Goal: Contribute content: Contribute content

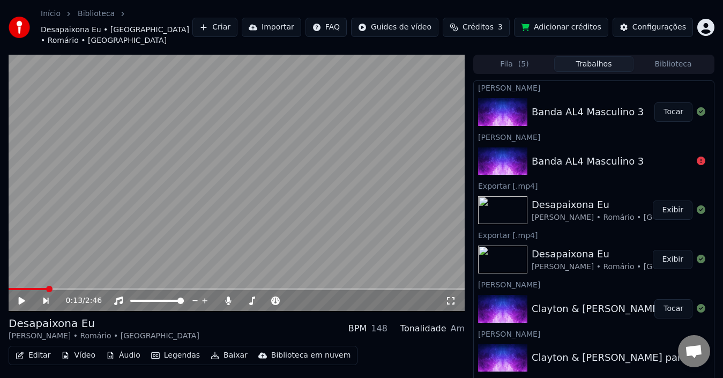
click at [591, 104] on div "Banda AL4 Masculino 3" at bounding box center [587, 111] width 112 height 15
click at [659, 102] on button "Tocar" at bounding box center [673, 111] width 38 height 19
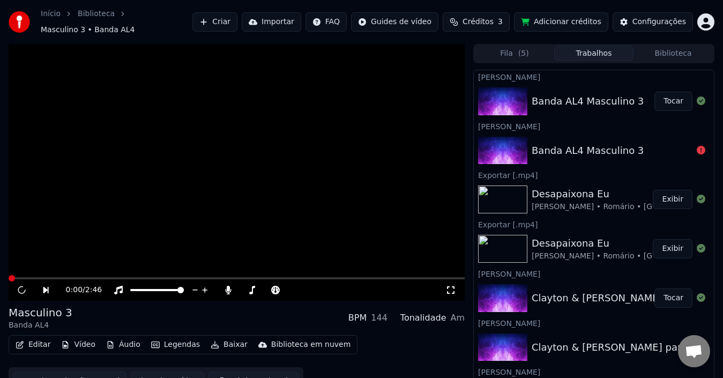
click at [31, 340] on button "Editar" at bounding box center [32, 344] width 43 height 15
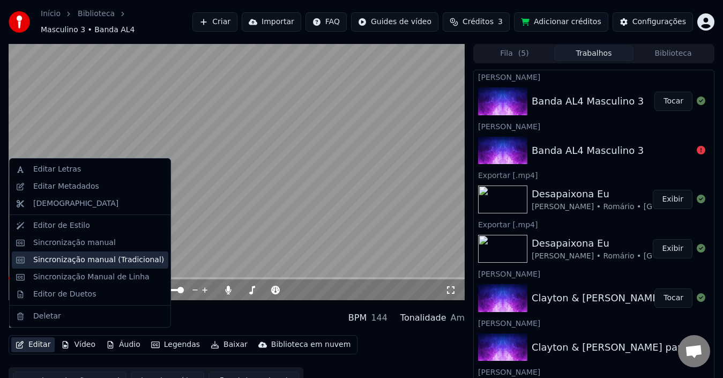
click at [90, 257] on div "Sincronização manual (Tradicional)" at bounding box center [98, 259] width 131 height 11
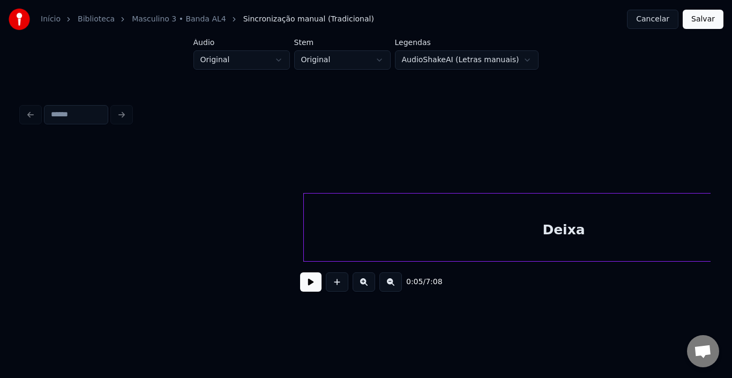
click at [309, 291] on button at bounding box center [310, 281] width 21 height 19
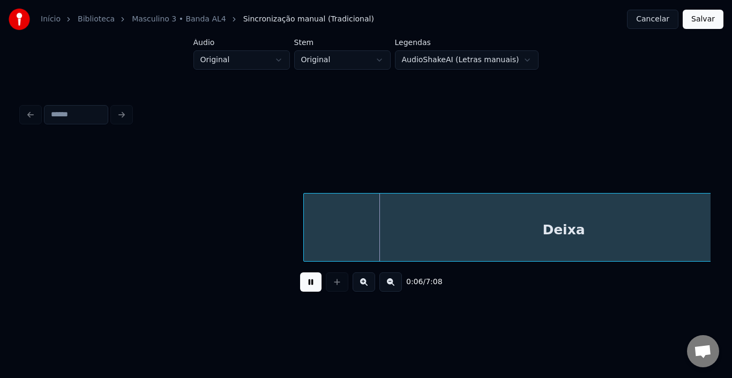
click at [309, 291] on button at bounding box center [310, 281] width 21 height 19
click at [670, 22] on button "Cancelar" at bounding box center [652, 19] width 51 height 19
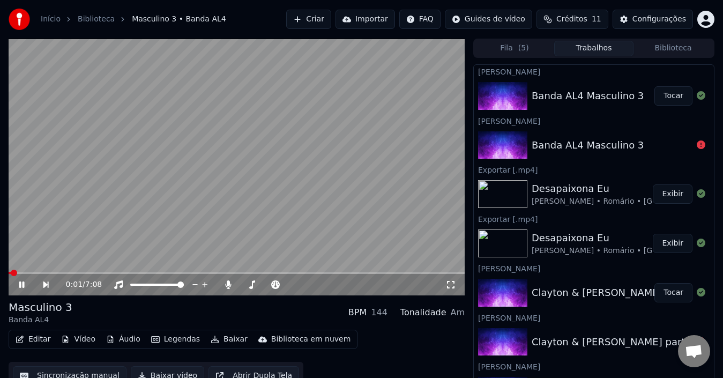
click at [21, 284] on icon at bounding box center [29, 284] width 24 height 9
click at [37, 338] on button "Editar" at bounding box center [32, 339] width 43 height 15
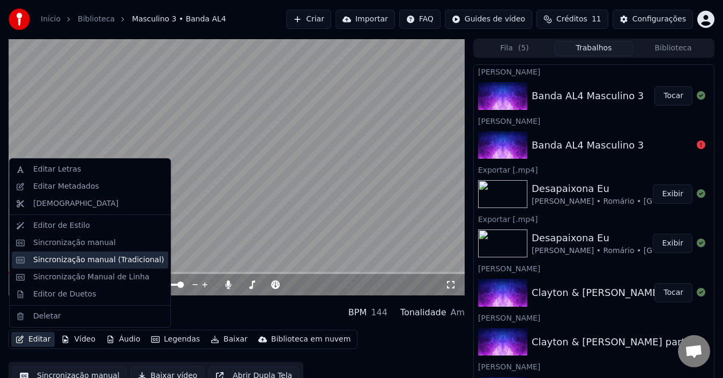
click at [96, 260] on div "Sincronização manual (Tradicional)" at bounding box center [98, 259] width 131 height 11
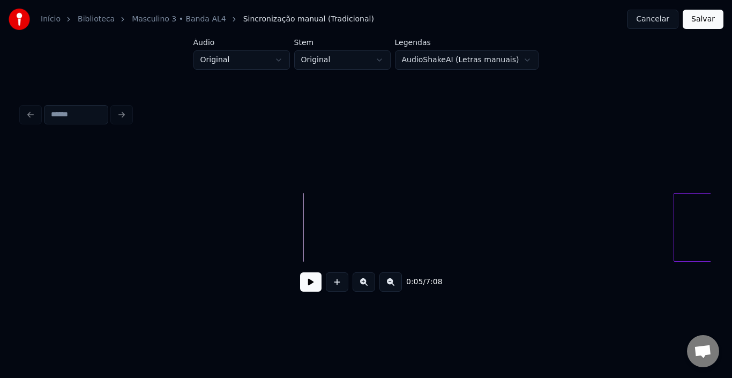
click at [674, 222] on div at bounding box center [675, 226] width 3 height 67
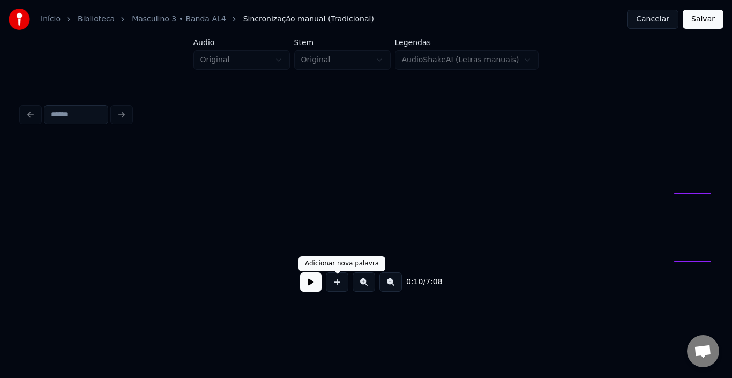
click at [315, 289] on button at bounding box center [310, 281] width 21 height 19
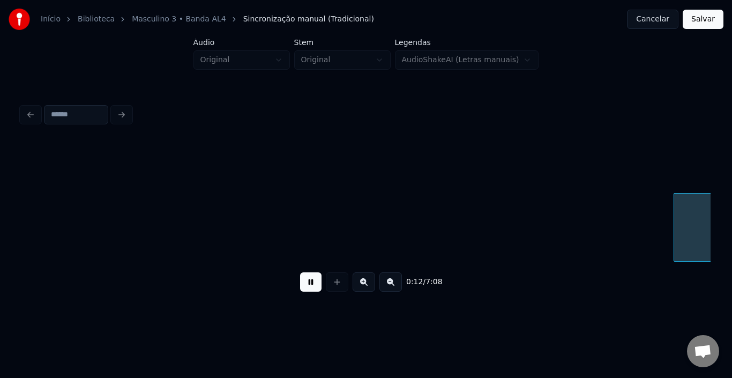
scroll to position [0, 689]
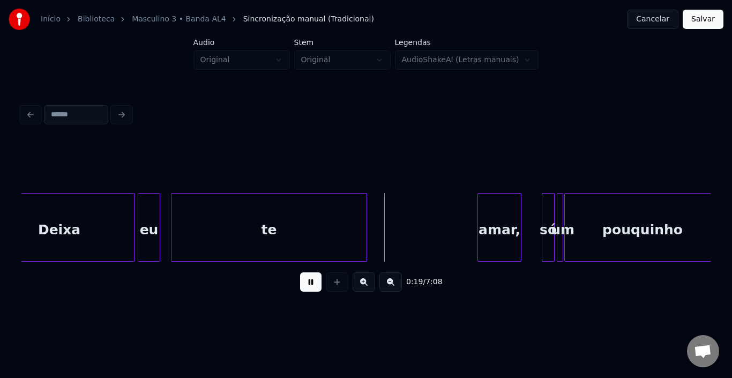
click at [314, 285] on button at bounding box center [310, 281] width 21 height 19
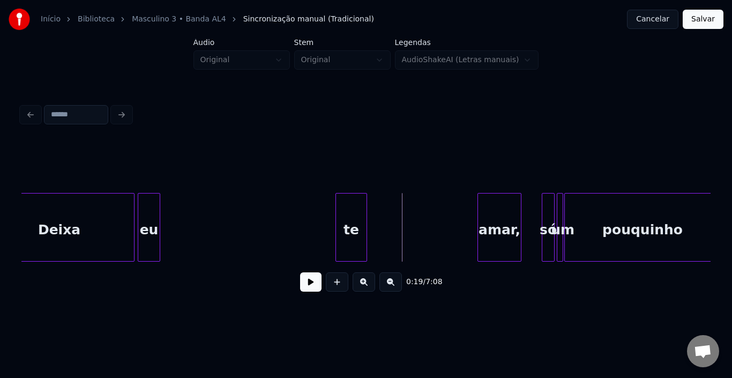
click at [337, 217] on div at bounding box center [337, 226] width 3 height 67
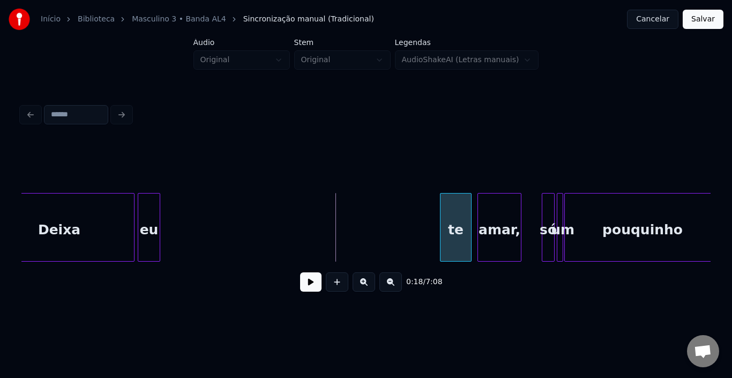
click at [455, 207] on div "te" at bounding box center [455, 229] width 31 height 73
click at [426, 208] on div "eu" at bounding box center [426, 229] width 21 height 73
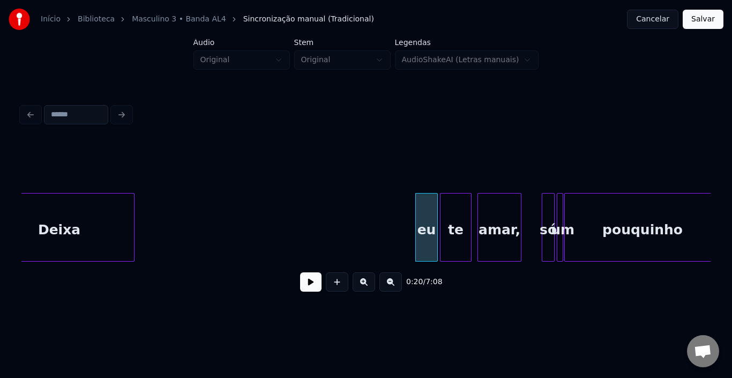
scroll to position [0, 654]
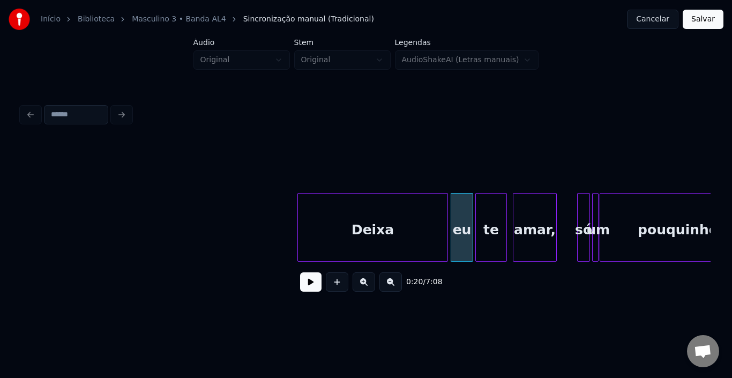
click at [363, 213] on div "Deixa" at bounding box center [372, 229] width 149 height 73
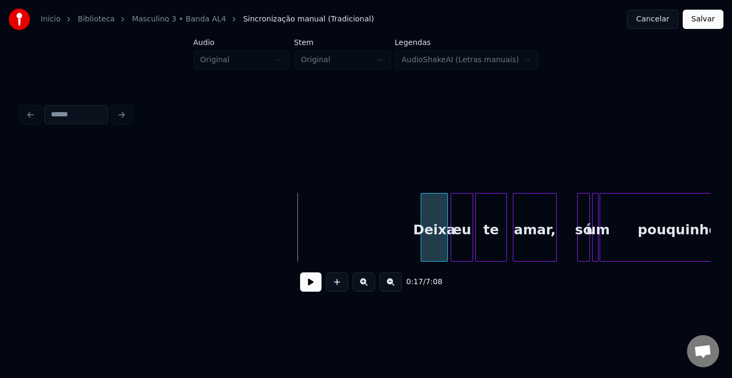
click at [423, 224] on div at bounding box center [422, 226] width 3 height 67
click at [308, 282] on button at bounding box center [310, 281] width 21 height 19
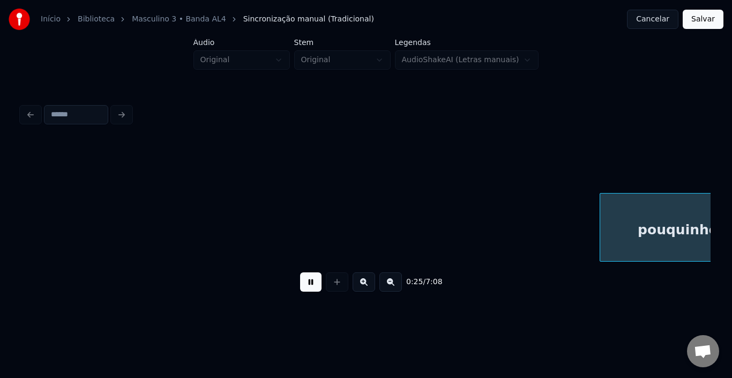
scroll to position [0, 1343]
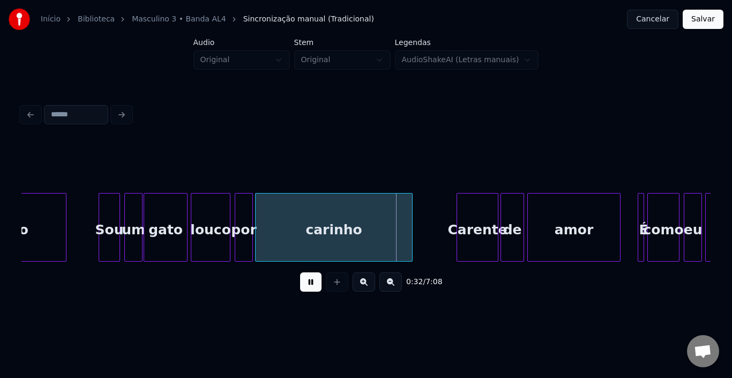
click at [308, 282] on button at bounding box center [310, 281] width 21 height 19
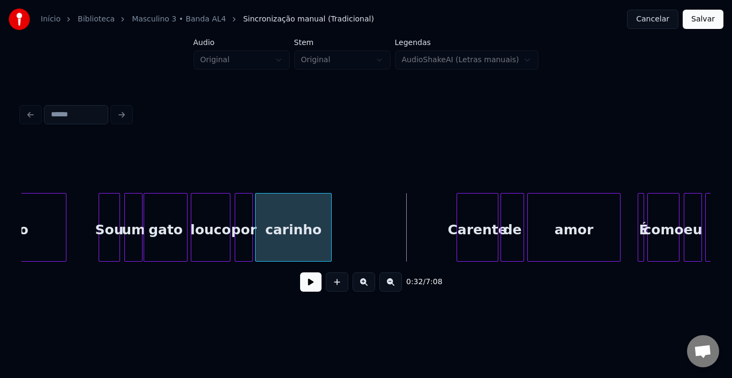
click at [329, 224] on div at bounding box center [329, 226] width 3 height 67
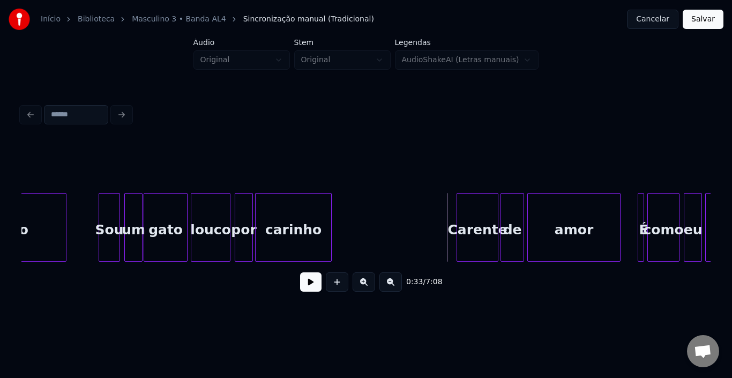
click at [312, 294] on div "0:33 / 7:08" at bounding box center [366, 282] width 672 height 24
click at [312, 285] on button at bounding box center [310, 281] width 21 height 19
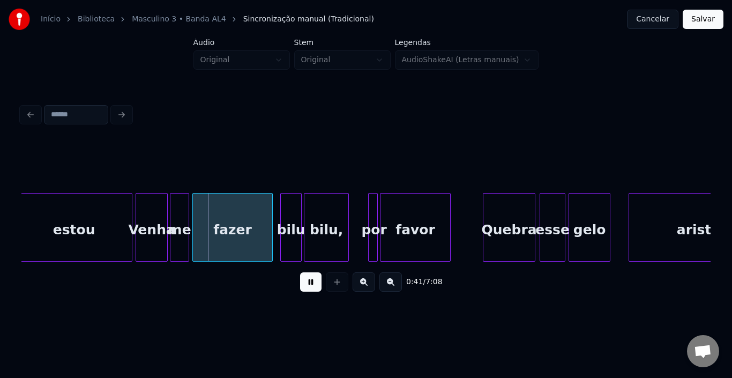
click at [306, 285] on button at bounding box center [310, 281] width 21 height 19
click at [104, 217] on div at bounding box center [104, 226] width 3 height 67
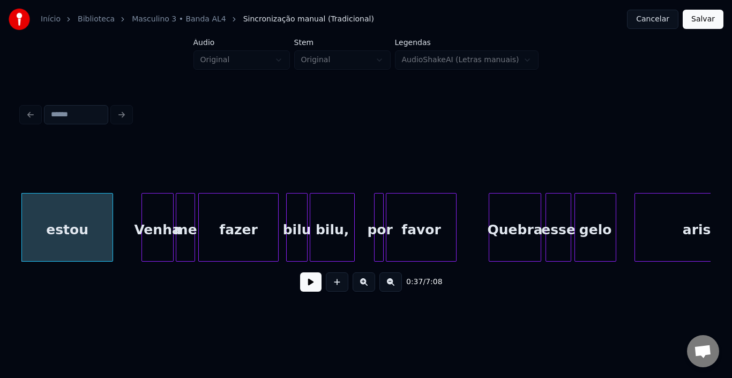
click at [141, 206] on div "Venha" at bounding box center [157, 227] width 32 height 69
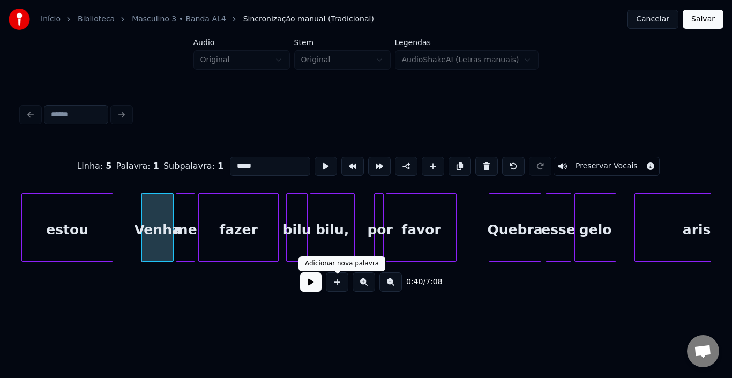
click at [306, 280] on button at bounding box center [310, 281] width 21 height 19
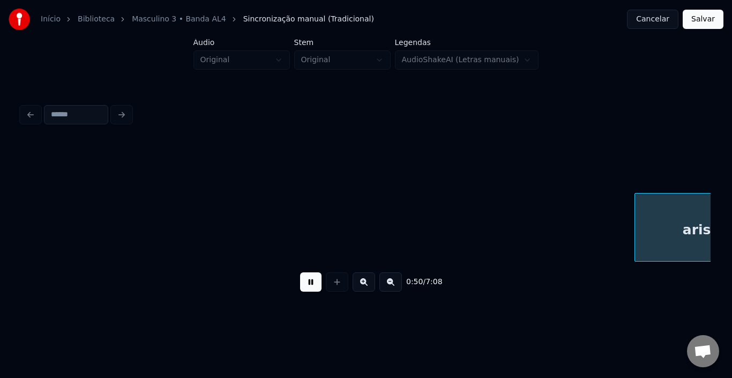
scroll to position [0, 2716]
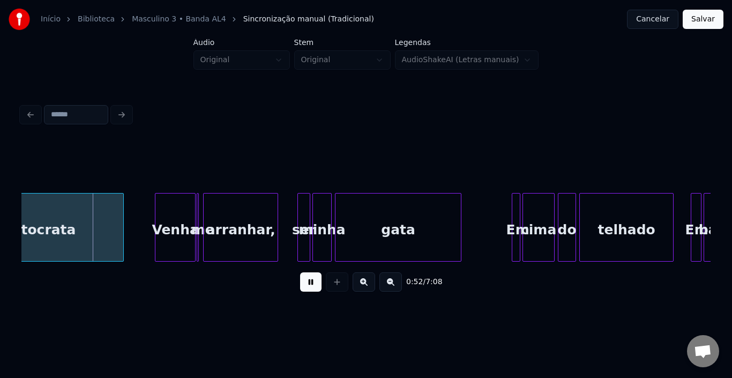
click at [306, 280] on button at bounding box center [310, 281] width 21 height 19
click at [306, 285] on button at bounding box center [310, 281] width 21 height 19
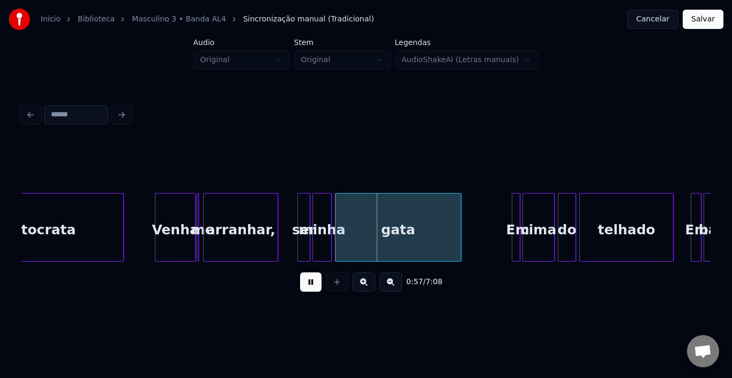
click at [302, 288] on button at bounding box center [310, 281] width 21 height 19
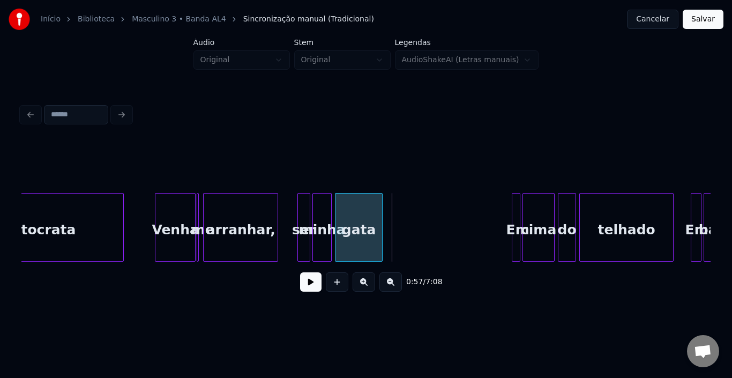
click at [381, 219] on div at bounding box center [380, 226] width 3 height 67
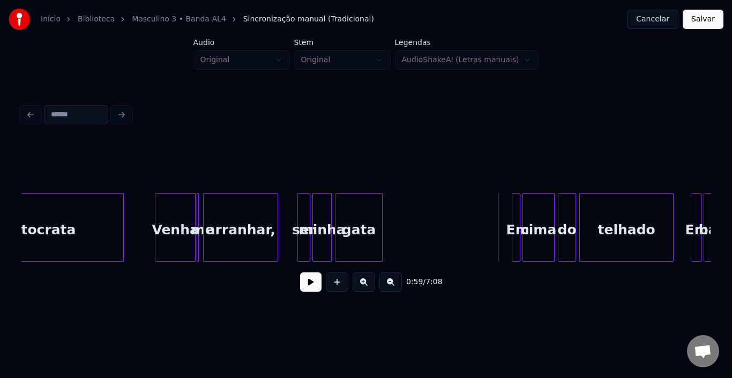
click at [307, 288] on button at bounding box center [310, 281] width 21 height 19
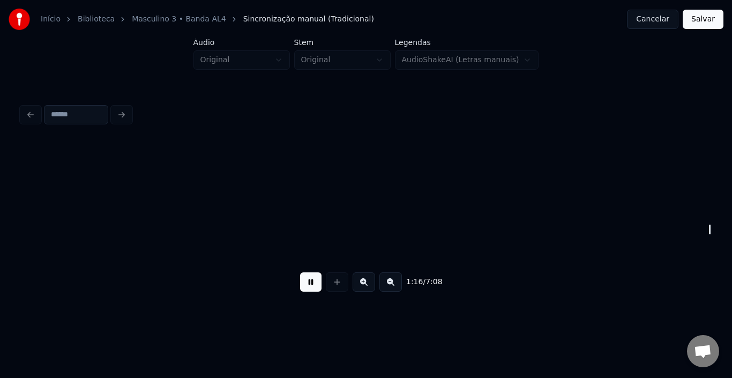
scroll to position [0, 4098]
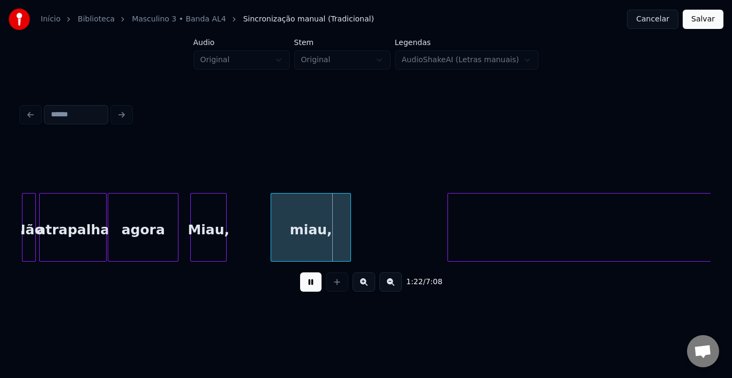
click at [349, 227] on div at bounding box center [348, 226] width 3 height 67
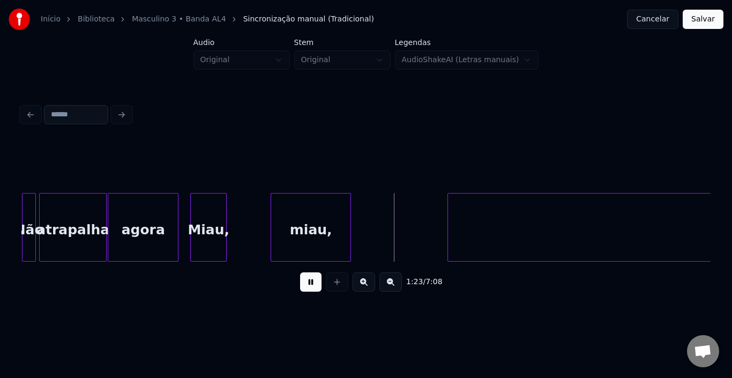
click at [311, 288] on button at bounding box center [310, 281] width 21 height 19
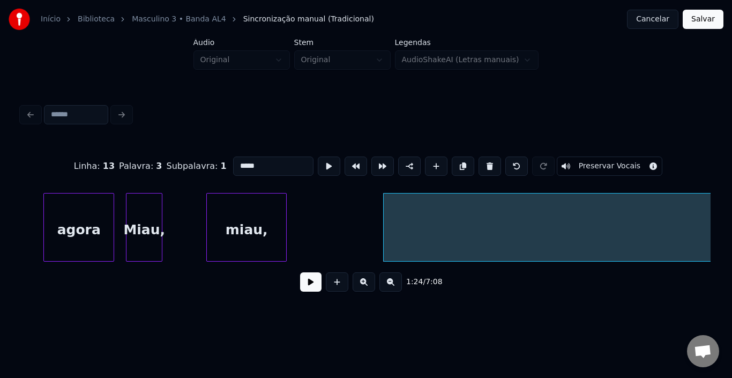
scroll to position [0, 4141]
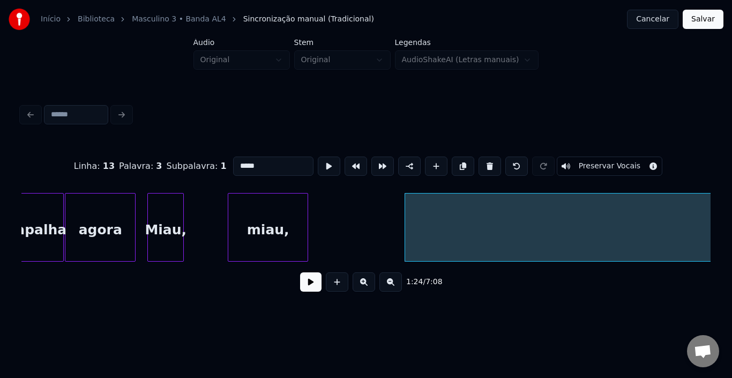
click at [153, 216] on div "Miau," at bounding box center [165, 229] width 35 height 73
type input "*****"
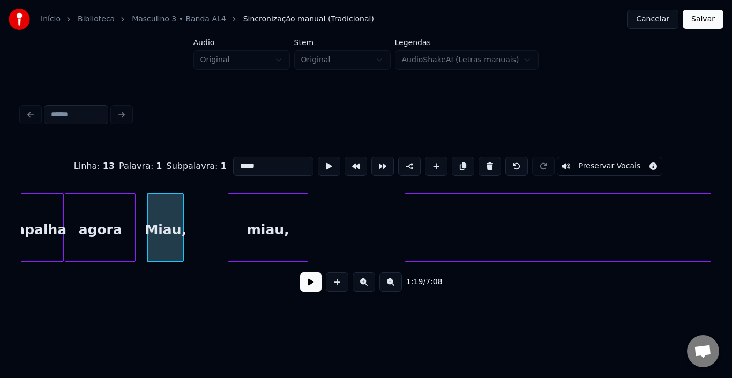
click at [313, 287] on button at bounding box center [310, 281] width 21 height 19
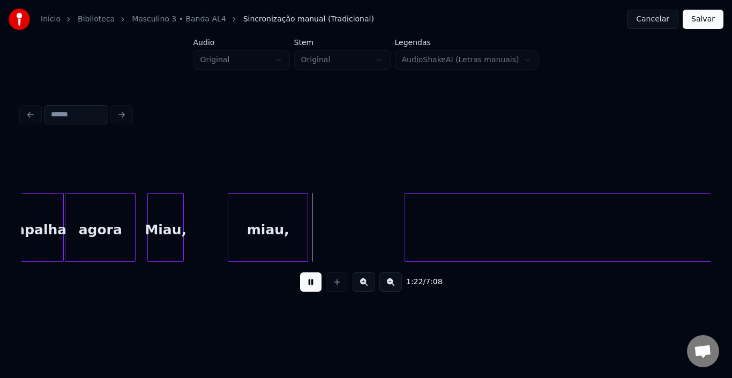
click at [313, 287] on button at bounding box center [310, 281] width 21 height 19
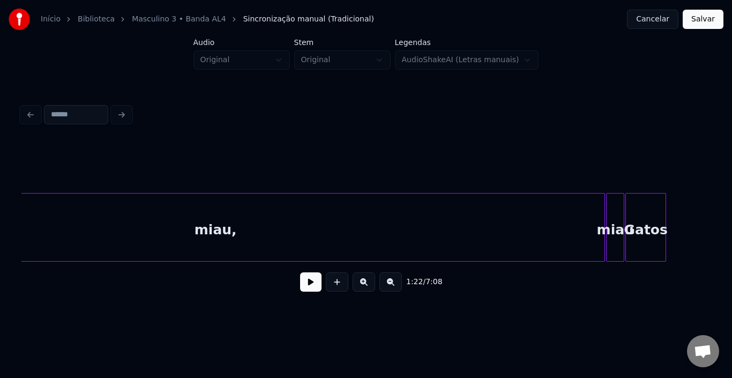
scroll to position [0, 4741]
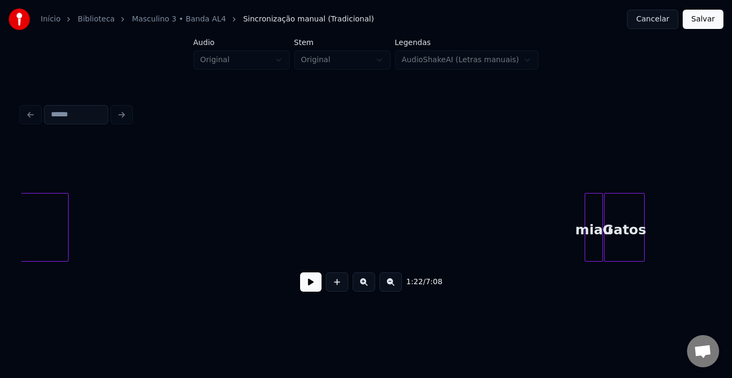
click at [67, 229] on div at bounding box center [66, 226] width 3 height 67
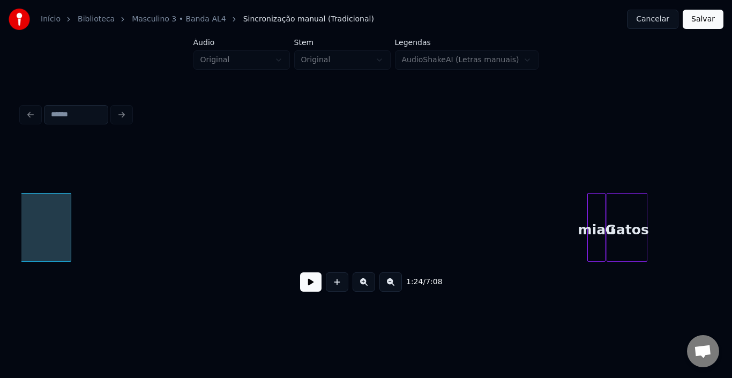
scroll to position [0, 4803]
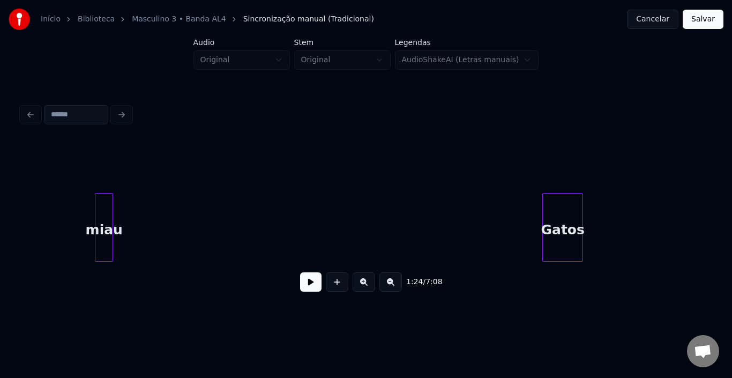
click at [103, 214] on div "miau" at bounding box center [103, 229] width 17 height 73
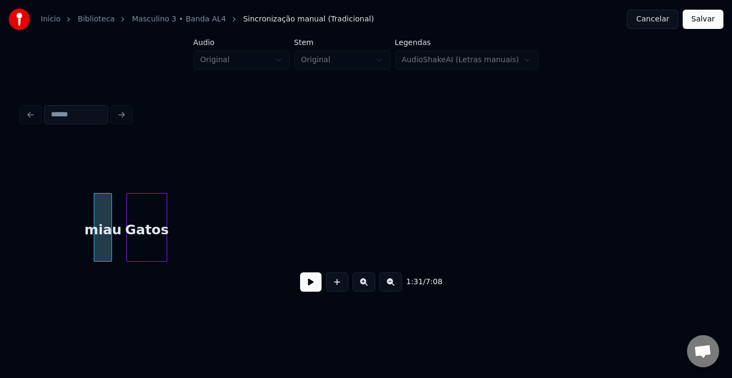
click at [136, 228] on div "Gatos" at bounding box center [147, 229] width 40 height 73
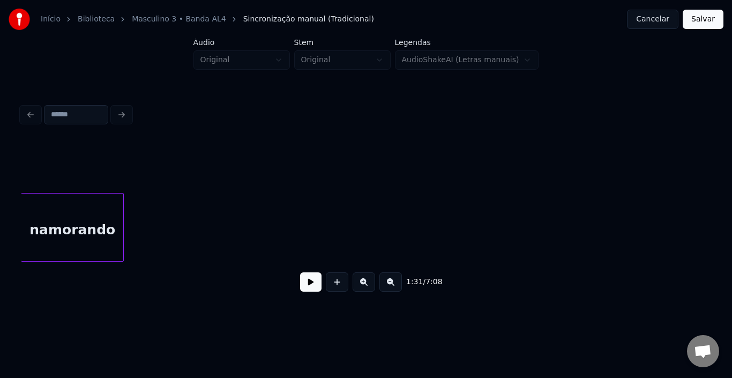
scroll to position [0, 5101]
click at [72, 226] on div "namorando" at bounding box center [73, 229] width 102 height 73
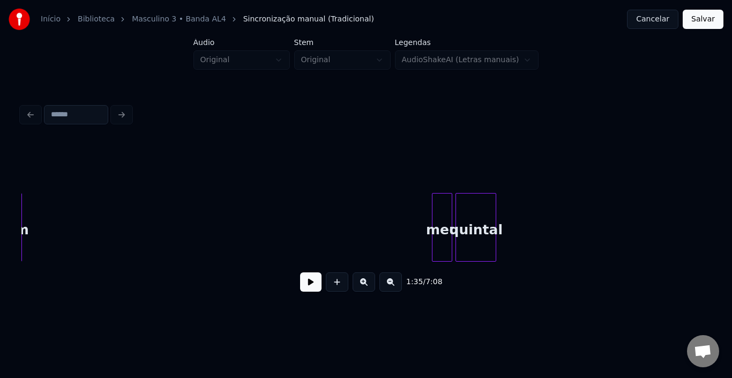
scroll to position [0, 5902]
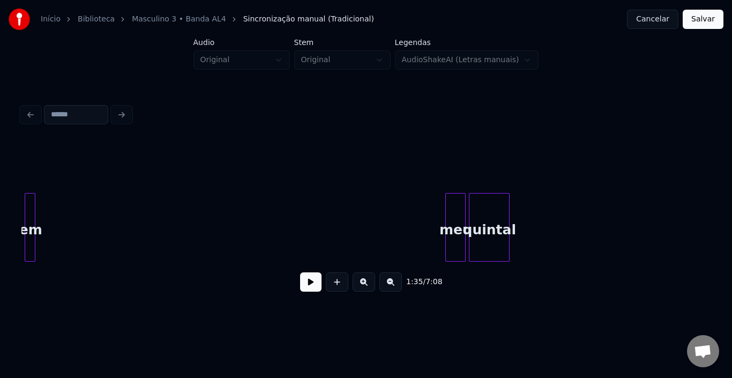
click at [13, 219] on div "Início Biblioteca Masculino 3 • Banda AL4 Sincronização manual (Tradicional) Ca…" at bounding box center [366, 156] width 732 height 313
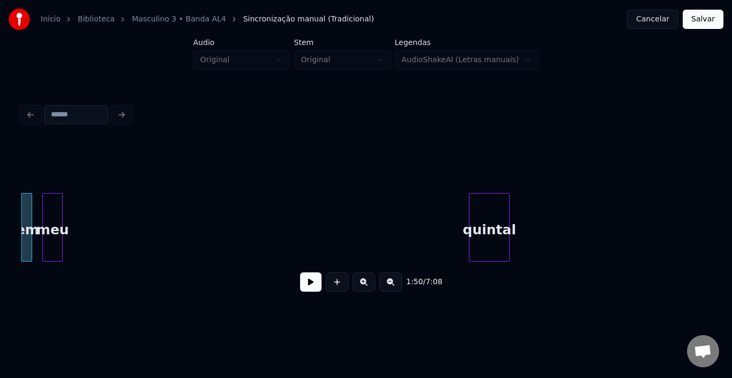
click at [50, 216] on div "meu" at bounding box center [52, 229] width 19 height 73
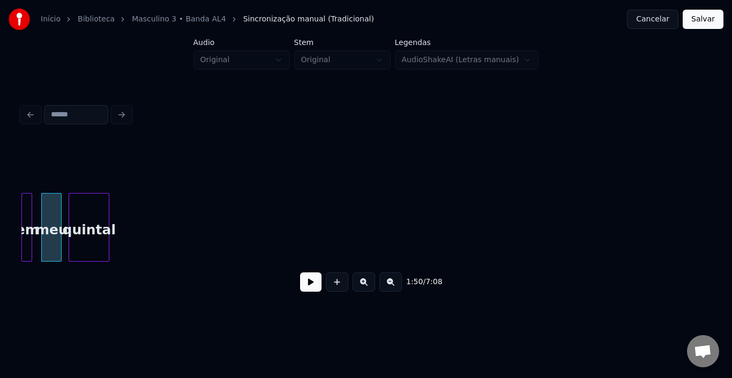
click at [99, 205] on div "quintal" at bounding box center [89, 229] width 40 height 73
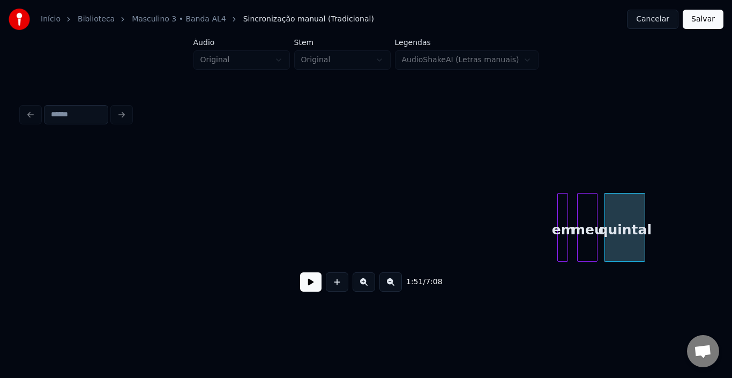
scroll to position [0, 5324]
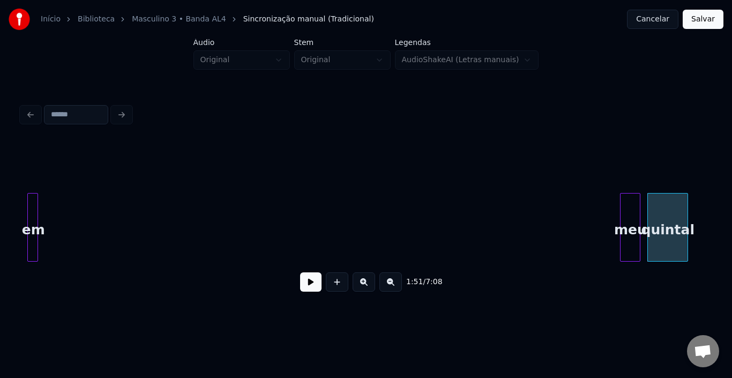
click at [32, 218] on div "em" at bounding box center [33, 229] width 11 height 73
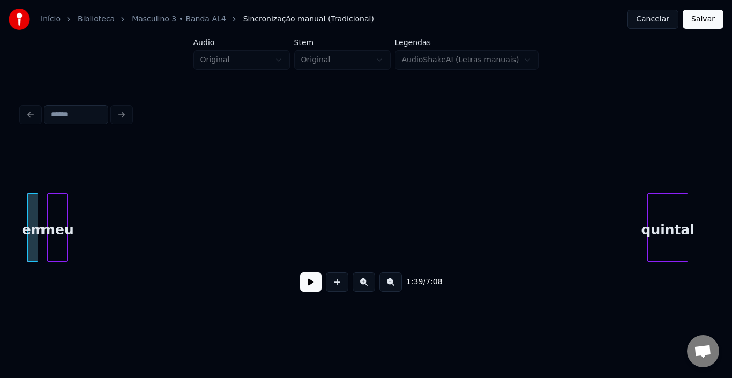
click at [56, 207] on div "meu" at bounding box center [57, 229] width 19 height 73
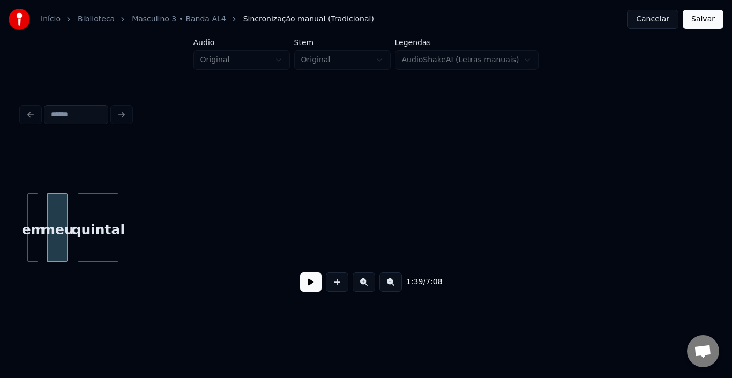
click at [95, 207] on div "quintal" at bounding box center [98, 229] width 40 height 73
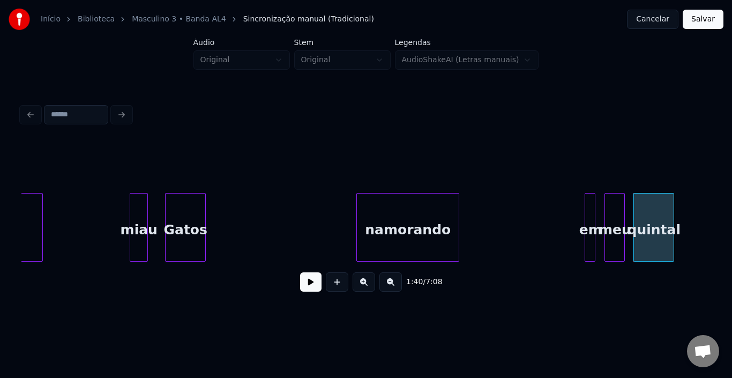
scroll to position [0, 4745]
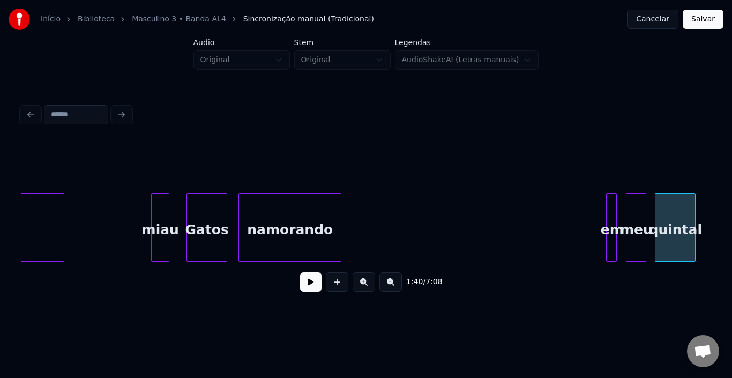
click at [292, 223] on div "namorando" at bounding box center [290, 229] width 102 height 73
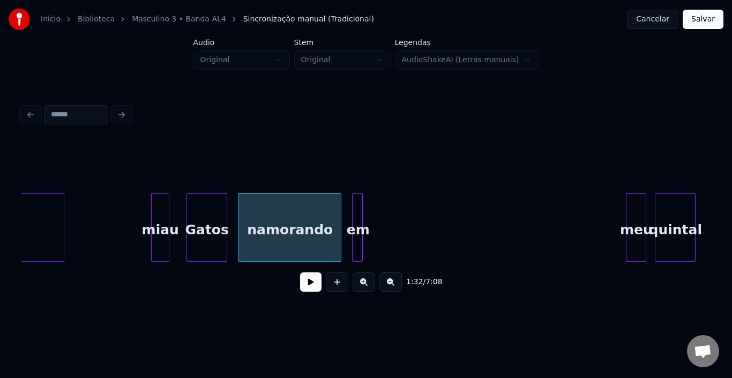
click at [357, 212] on div "em" at bounding box center [357, 229] width 11 height 73
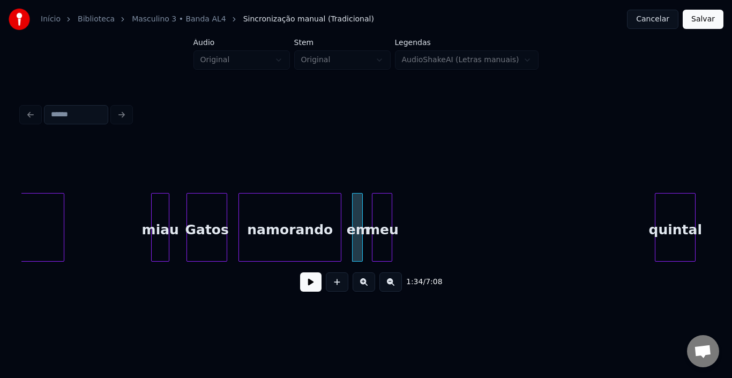
click at [384, 209] on div "meu" at bounding box center [381, 229] width 19 height 73
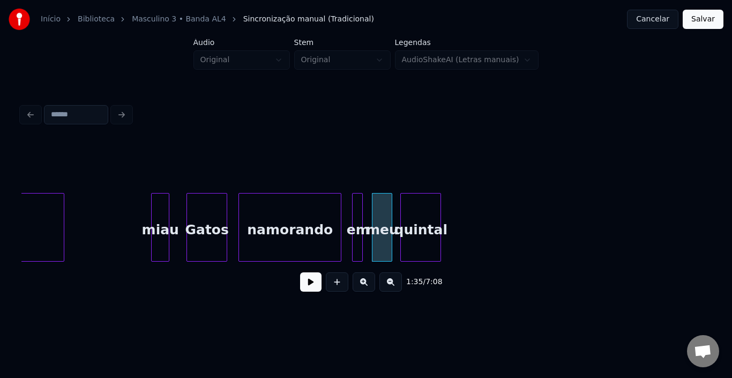
click at [420, 225] on div "quintal" at bounding box center [421, 229] width 40 height 73
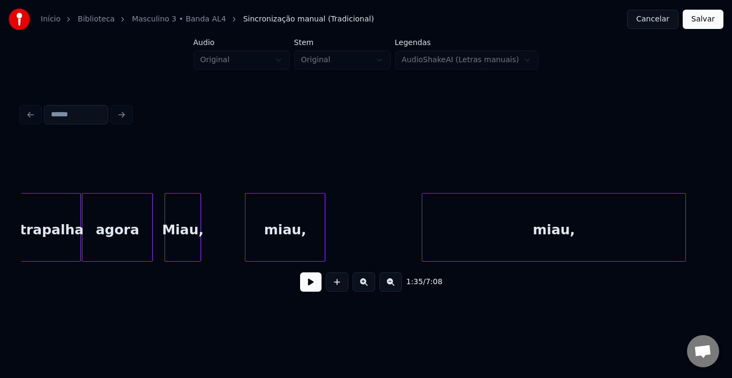
scroll to position [0, 4103]
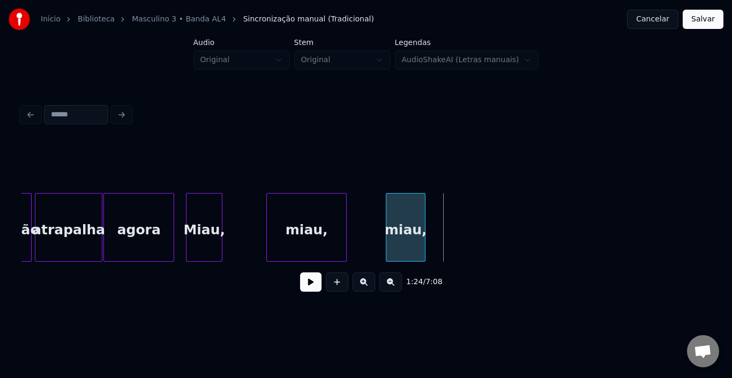
click at [411, 215] on div "miau," at bounding box center [405, 229] width 39 height 73
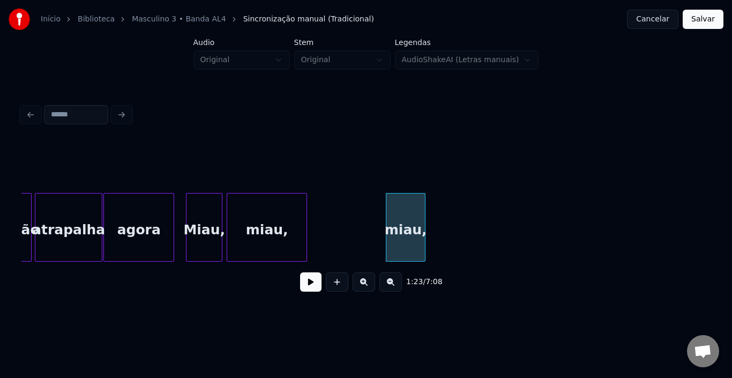
click at [256, 215] on div "miau," at bounding box center [266, 229] width 79 height 73
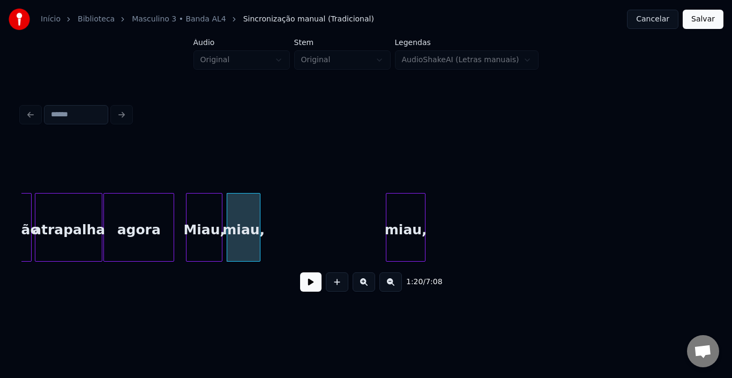
click at [257, 211] on div at bounding box center [258, 226] width 3 height 67
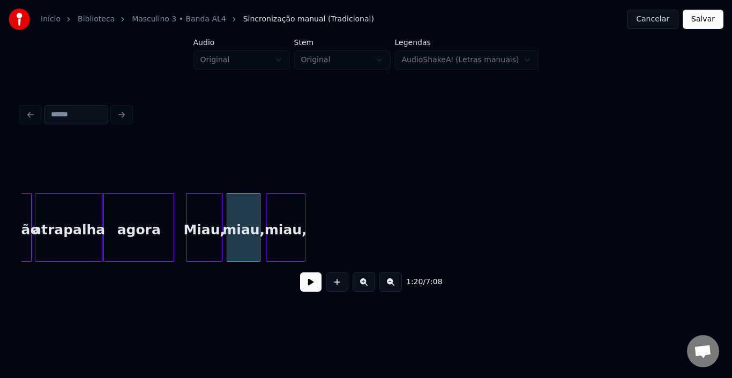
click at [289, 209] on div "miau," at bounding box center [285, 229] width 39 height 73
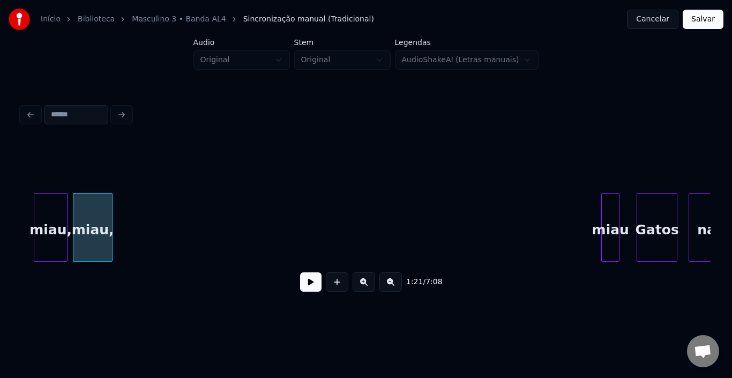
scroll to position [0, 4338]
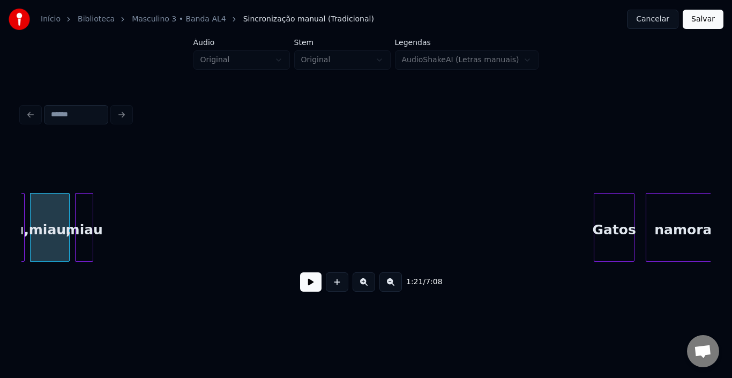
click at [82, 208] on div "miau" at bounding box center [84, 229] width 17 height 73
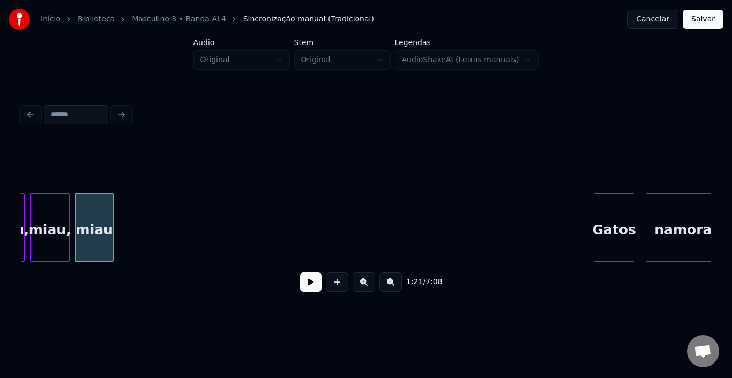
click at [112, 213] on div at bounding box center [111, 226] width 3 height 67
click at [308, 285] on button at bounding box center [310, 281] width 21 height 19
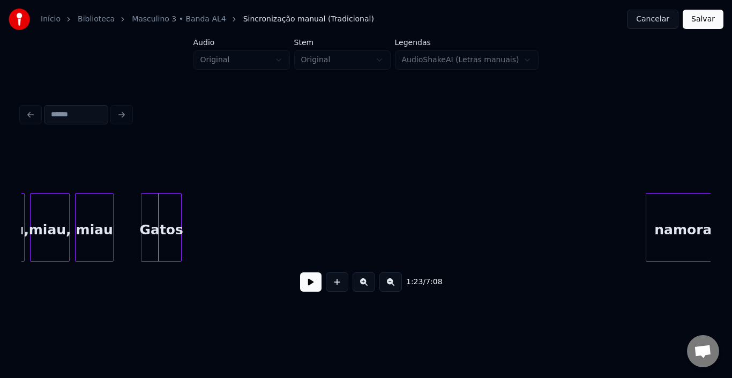
click at [167, 214] on div "Gatos" at bounding box center [161, 229] width 40 height 73
click at [167, 205] on div at bounding box center [166, 226] width 3 height 67
click at [309, 284] on button at bounding box center [310, 281] width 21 height 19
click at [174, 207] on div at bounding box center [172, 226] width 3 height 67
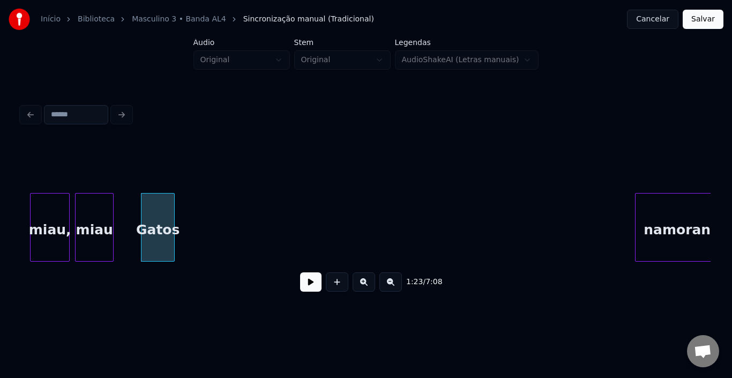
scroll to position [0, 4374]
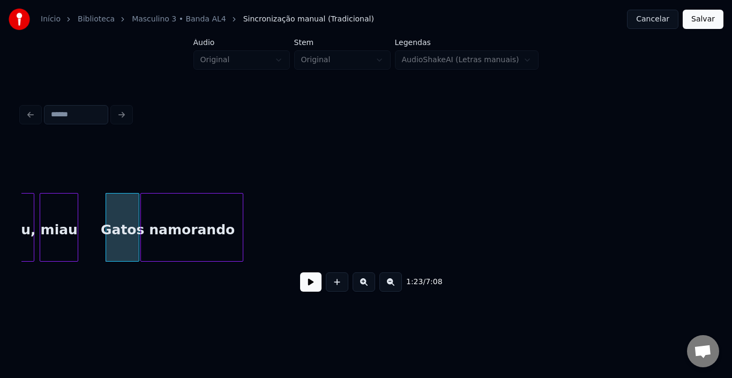
click at [186, 217] on div "namorando" at bounding box center [192, 229] width 102 height 73
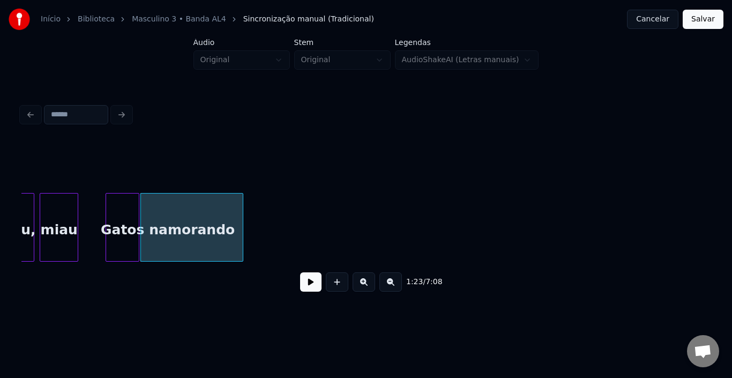
click at [315, 288] on button at bounding box center [310, 281] width 21 height 19
click at [243, 214] on div "namorando" at bounding box center [191, 227] width 103 height 69
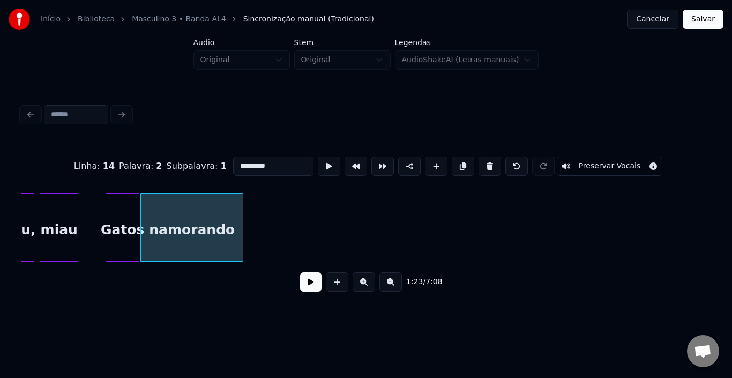
click at [224, 216] on div "namorando" at bounding box center [192, 229] width 102 height 73
click at [215, 220] on div at bounding box center [213, 226] width 3 height 67
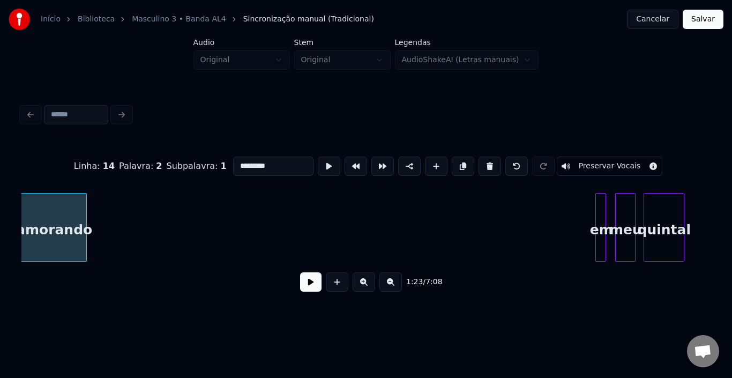
scroll to position [0, 4524]
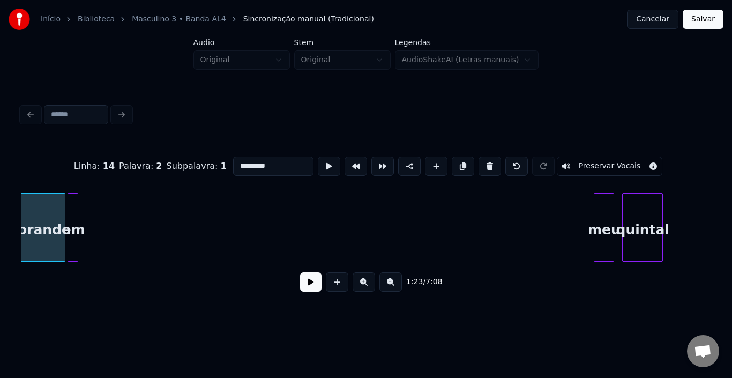
click at [72, 204] on div "em" at bounding box center [73, 229] width 11 height 73
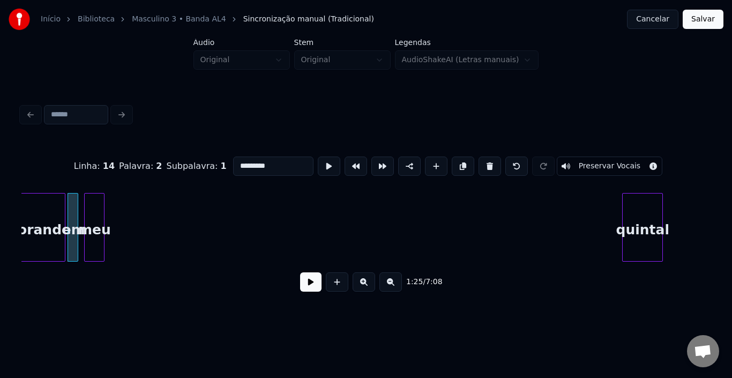
click at [93, 213] on div "meu" at bounding box center [94, 229] width 19 height 73
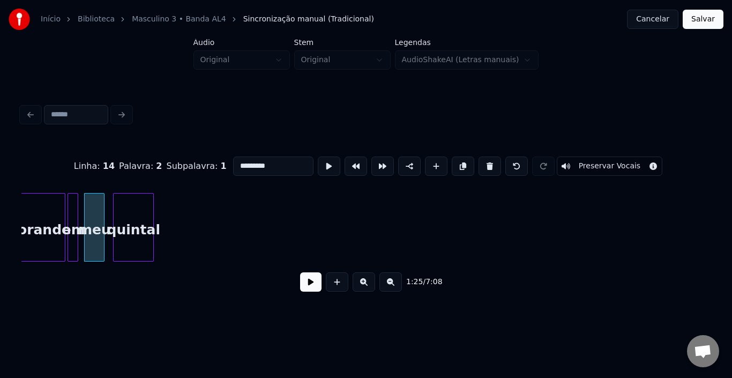
click at [137, 214] on div "quintal" at bounding box center [134, 229] width 40 height 73
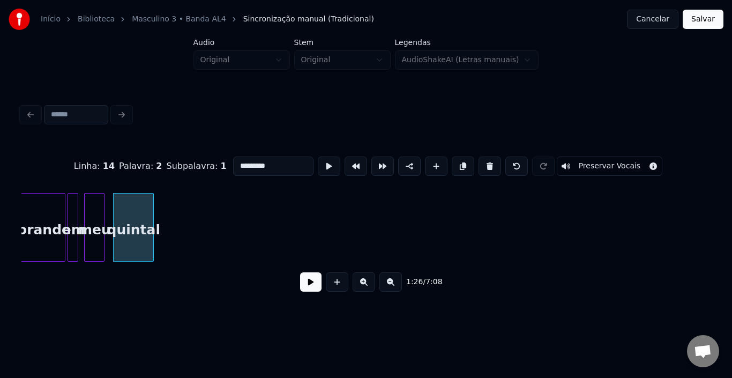
click at [33, 213] on div "namorando" at bounding box center [28, 229] width 74 height 73
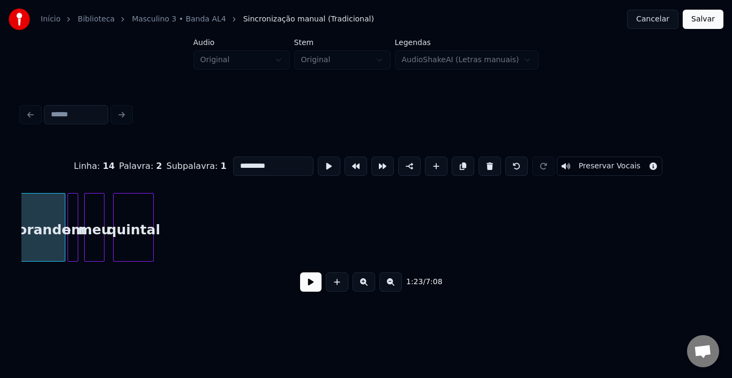
scroll to position [0, 4492]
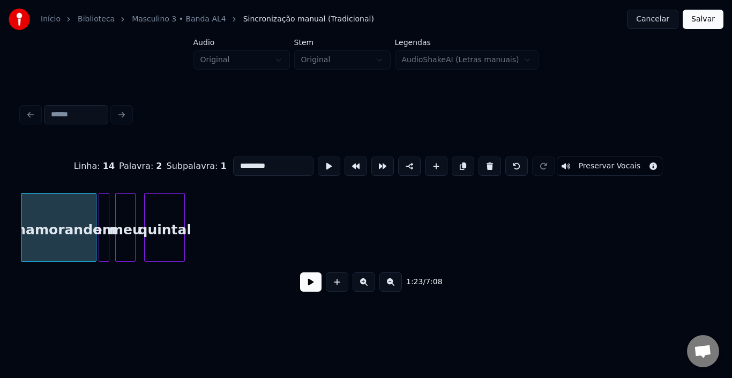
click at [313, 281] on button at bounding box center [310, 281] width 21 height 19
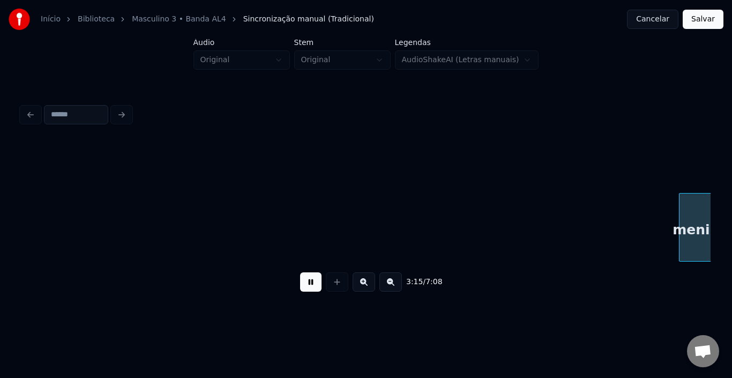
scroll to position [0, 10460]
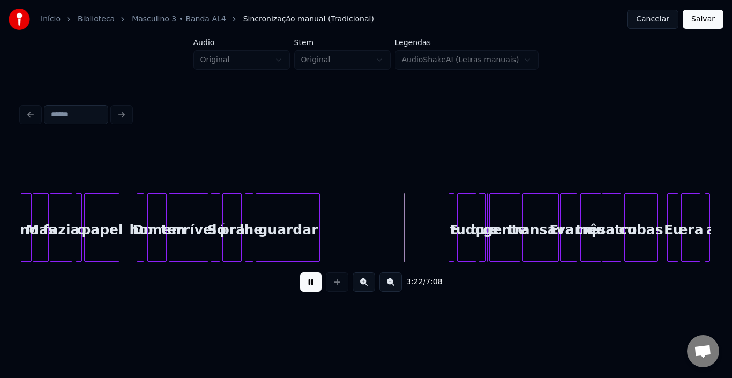
click at [318, 216] on div at bounding box center [317, 226] width 3 height 67
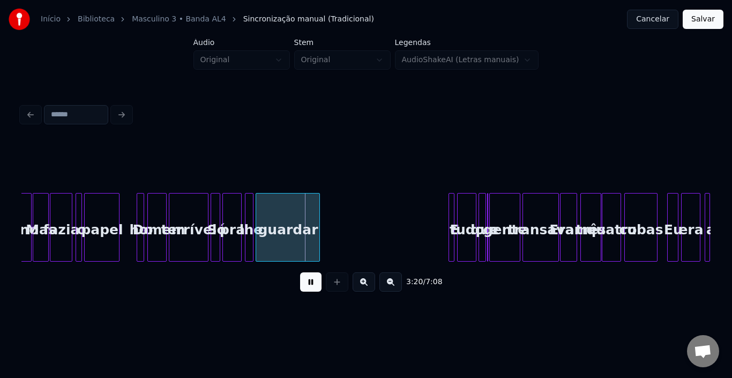
click at [450, 222] on div at bounding box center [451, 226] width 3 height 67
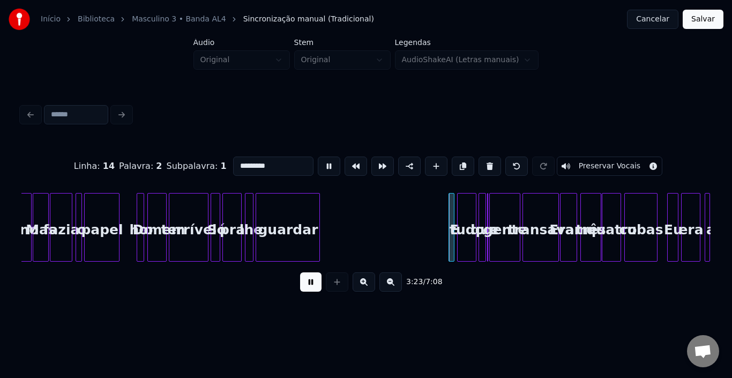
type input "*"
click at [309, 287] on button at bounding box center [310, 281] width 21 height 19
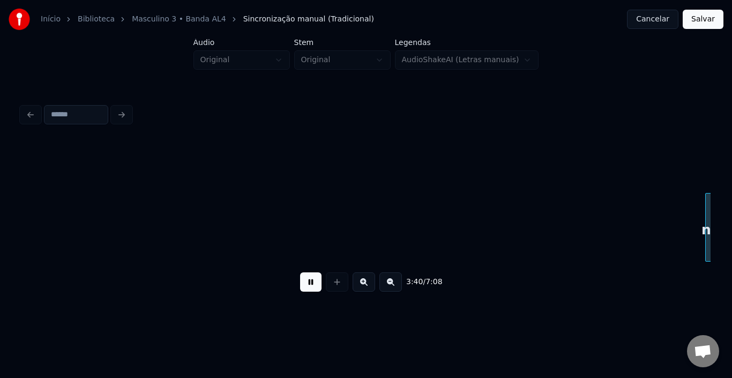
scroll to position [0, 11837]
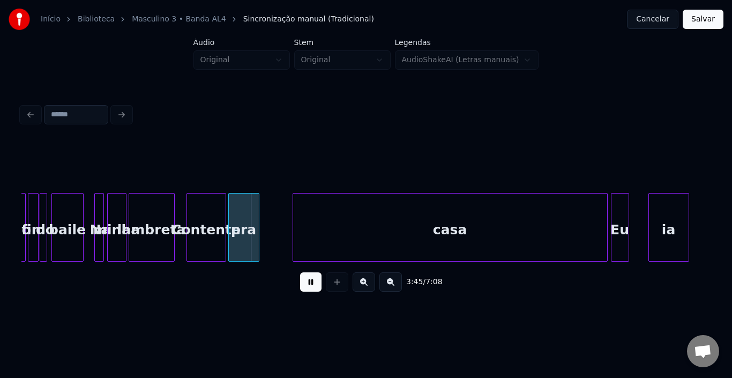
click at [311, 287] on button at bounding box center [310, 281] width 21 height 19
click at [249, 219] on div at bounding box center [247, 226] width 3 height 67
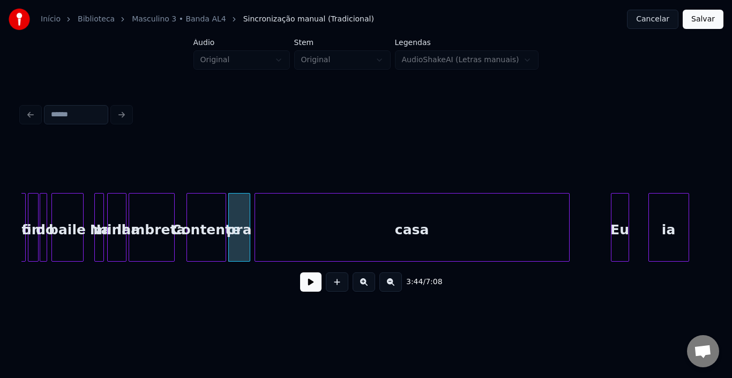
click at [275, 220] on div "casa" at bounding box center [412, 229] width 314 height 73
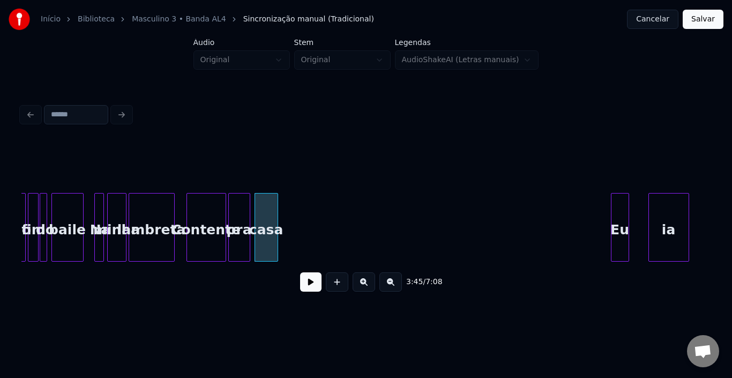
click at [274, 225] on div at bounding box center [275, 226] width 3 height 67
click at [312, 291] on button at bounding box center [310, 281] width 21 height 19
click at [216, 211] on div "Contente" at bounding box center [206, 229] width 39 height 73
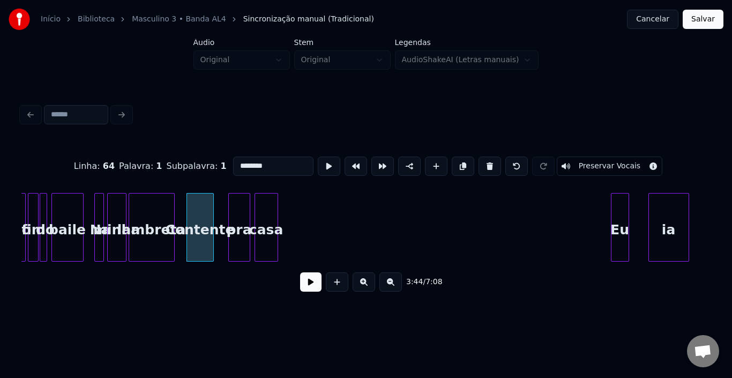
click at [212, 215] on div at bounding box center [211, 226] width 3 height 67
click at [226, 210] on div "pra" at bounding box center [225, 229] width 21 height 73
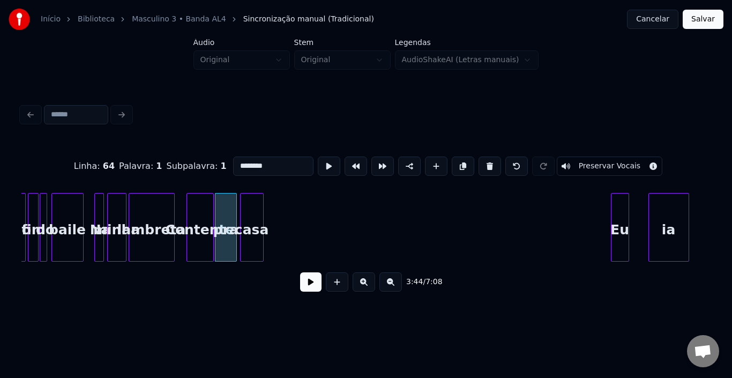
click at [256, 211] on div "casa" at bounding box center [252, 229] width 22 height 73
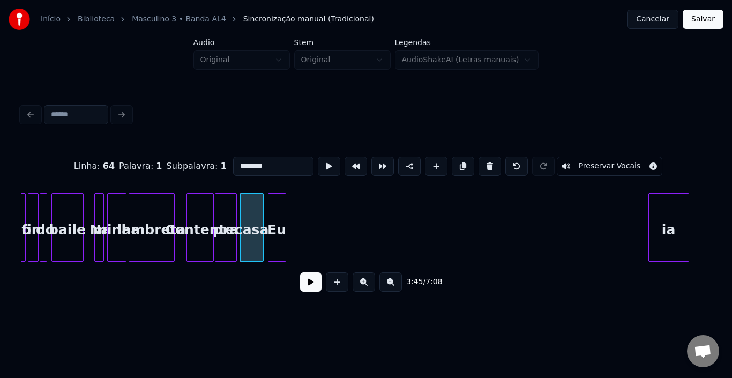
click at [273, 235] on div "Eu" at bounding box center [276, 229] width 17 height 73
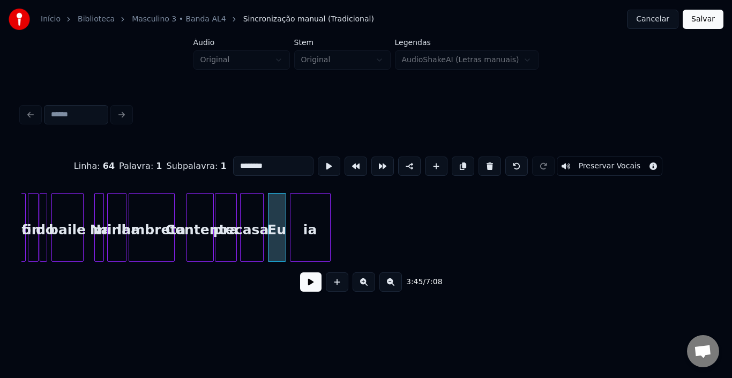
click at [314, 206] on div "ia" at bounding box center [310, 229] width 40 height 73
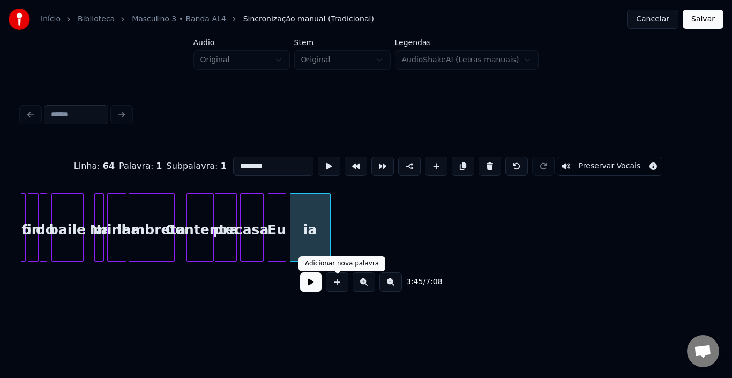
click at [315, 284] on button at bounding box center [310, 281] width 21 height 19
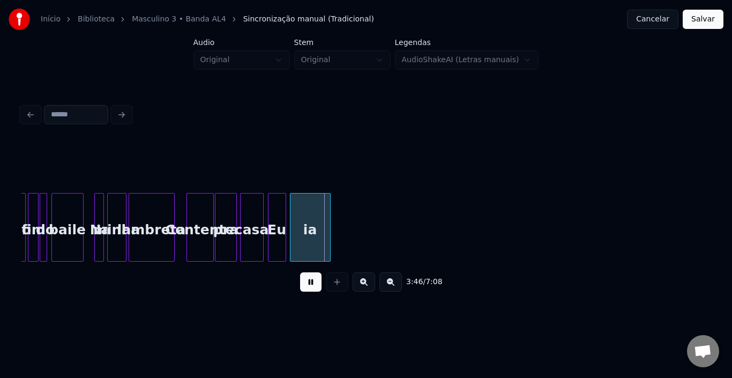
click at [315, 284] on button at bounding box center [310, 281] width 21 height 19
click at [303, 213] on div at bounding box center [302, 226] width 3 height 67
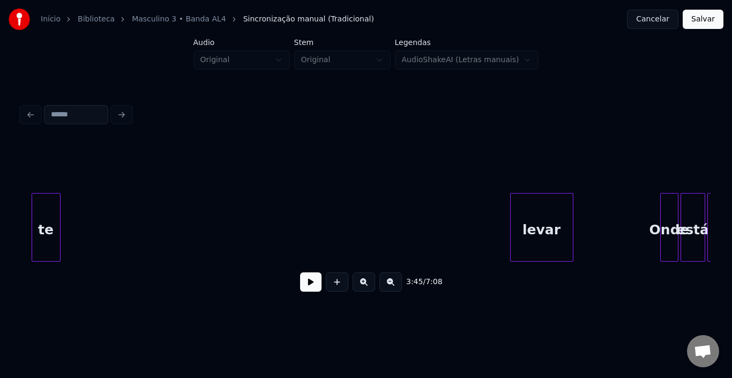
scroll to position [0, 12573]
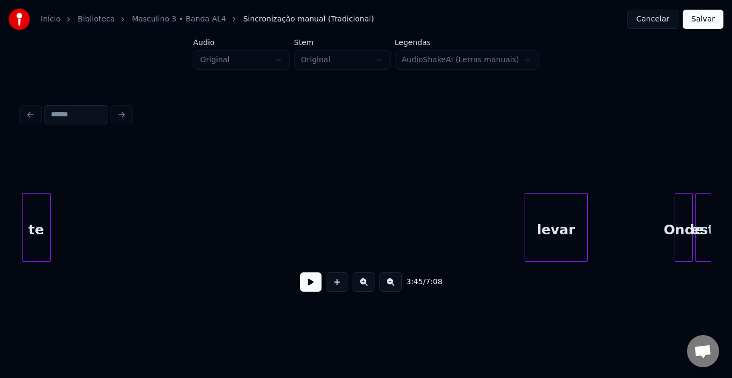
click at [25, 197] on div "te" at bounding box center [36, 227] width 29 height 69
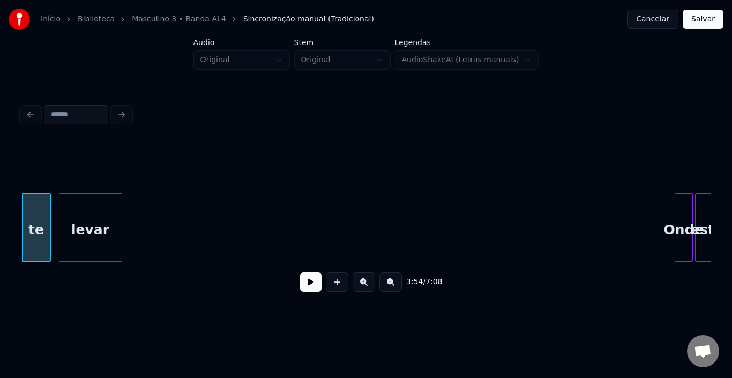
click at [105, 206] on div "levar" at bounding box center [90, 229] width 62 height 73
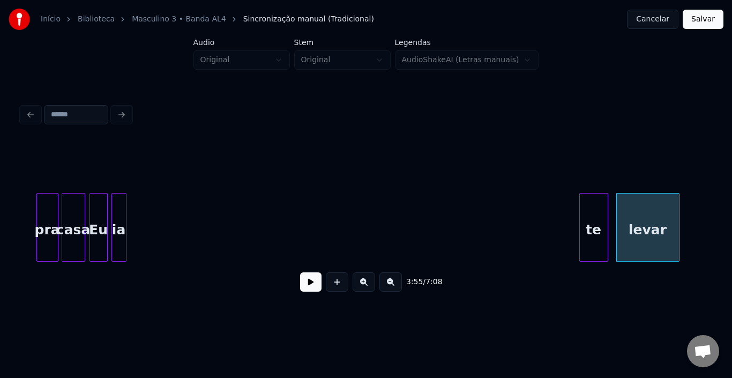
scroll to position [0, 11994]
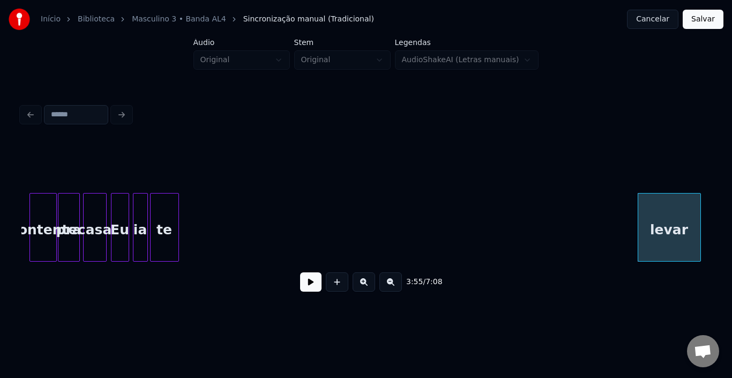
click at [163, 211] on div "te" at bounding box center [165, 229] width 28 height 73
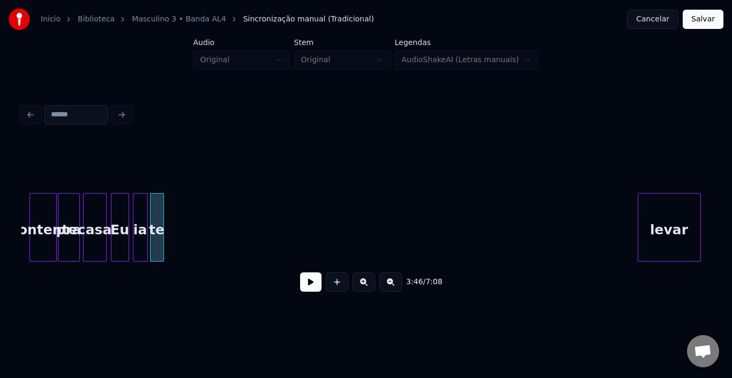
click at [163, 209] on div at bounding box center [161, 226] width 3 height 67
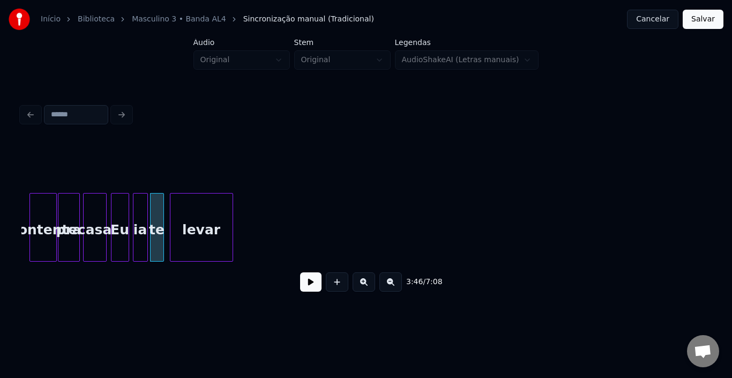
click at [198, 221] on div "levar" at bounding box center [201, 229] width 62 height 73
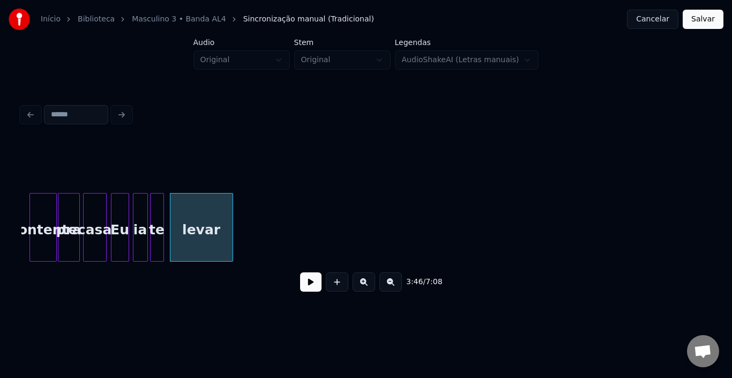
click at [316, 290] on button at bounding box center [310, 281] width 21 height 19
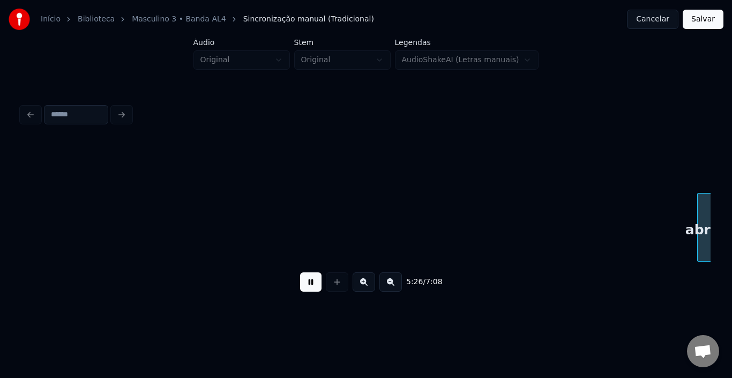
scroll to position [0, 17508]
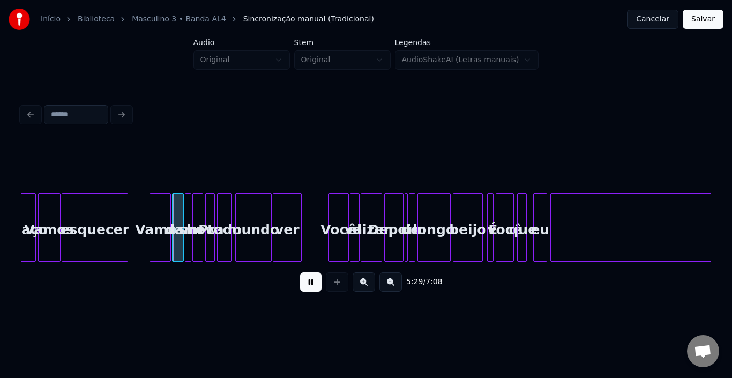
click at [517, 224] on div "que" at bounding box center [522, 229] width 11 height 73
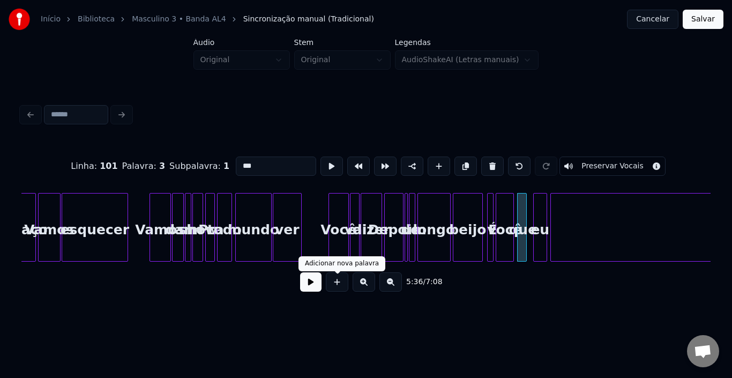
click at [304, 287] on button at bounding box center [310, 281] width 21 height 19
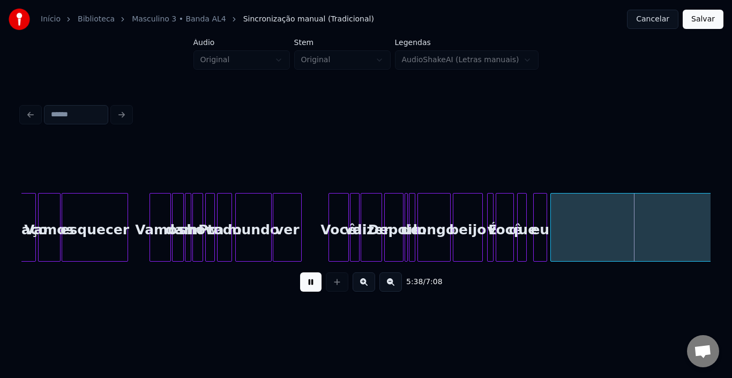
click at [304, 287] on button at bounding box center [310, 281] width 21 height 19
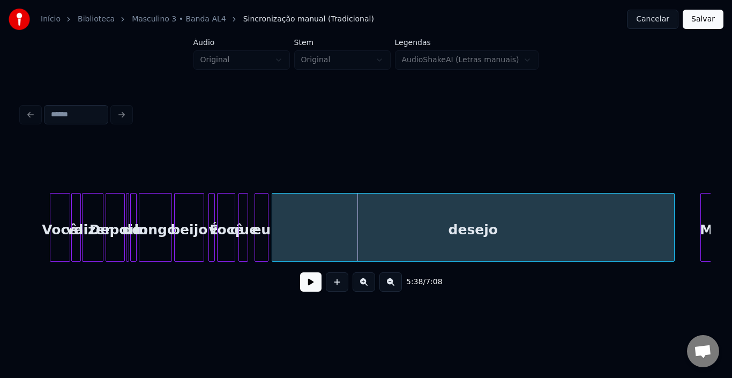
scroll to position [0, 17915]
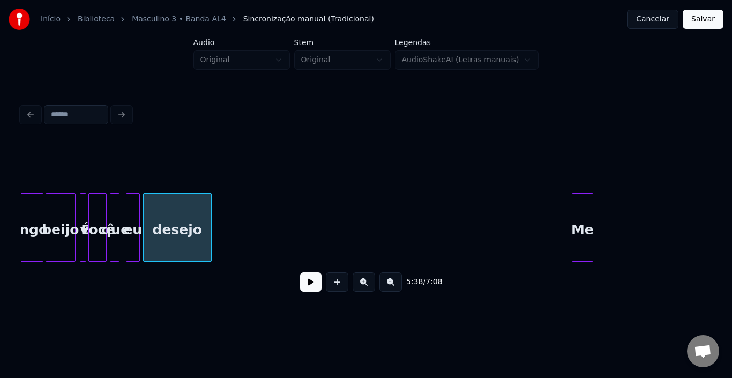
click at [209, 223] on div at bounding box center [209, 226] width 3 height 67
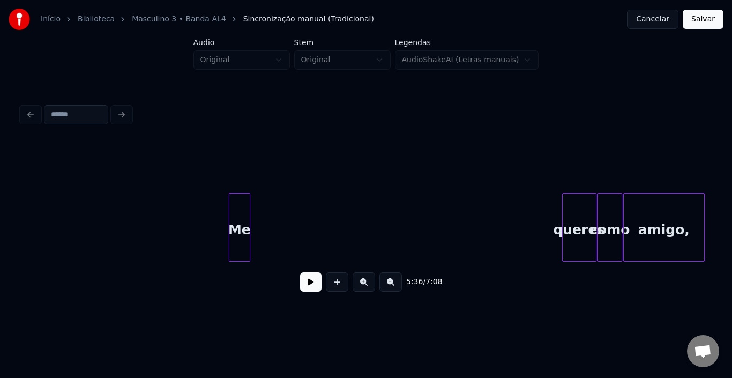
scroll to position [0, 18279]
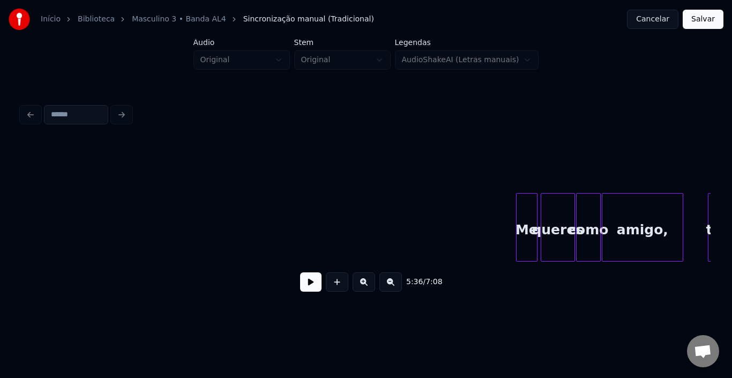
click at [524, 206] on div "Me" at bounding box center [526, 229] width 20 height 73
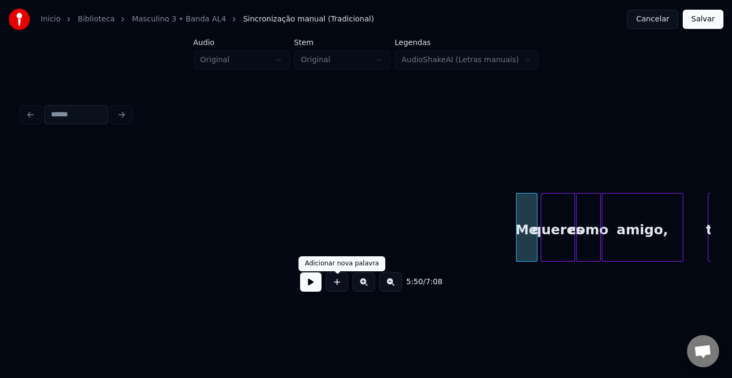
click at [297, 281] on div "5:50 / 7:08" at bounding box center [366, 282] width 672 height 24
click at [303, 284] on button at bounding box center [310, 281] width 21 height 19
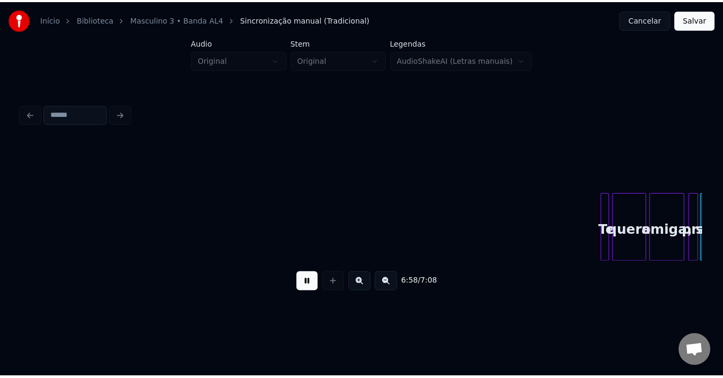
scroll to position [0, 22276]
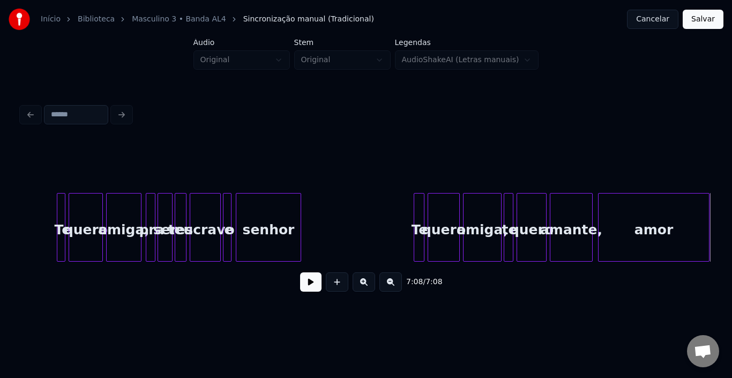
click at [712, 22] on button "Salvar" at bounding box center [702, 19] width 41 height 19
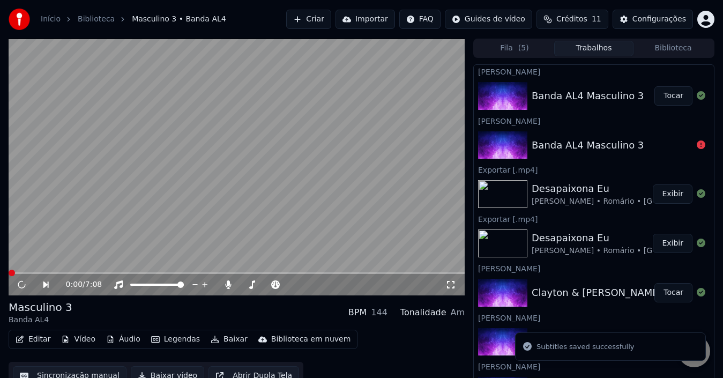
click at [36, 341] on button "Editar" at bounding box center [32, 339] width 43 height 15
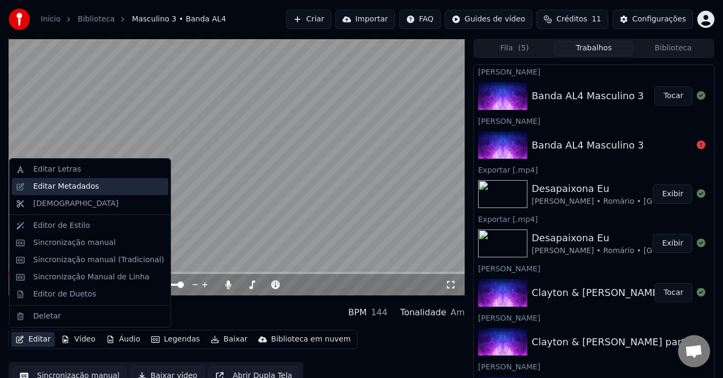
click at [49, 186] on div "Editar Metadados" at bounding box center [66, 186] width 66 height 11
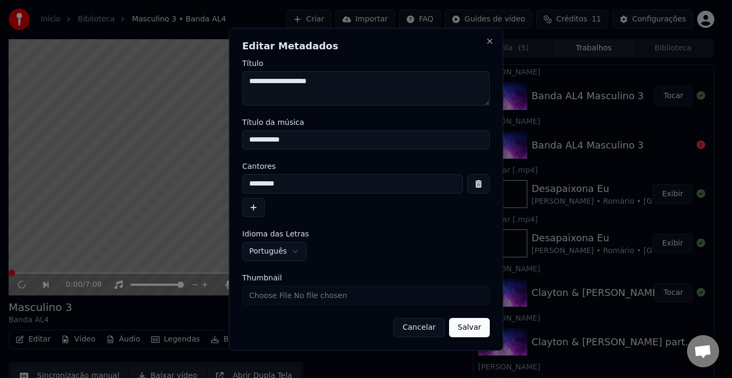
click at [334, 84] on textarea "**********" at bounding box center [365, 88] width 247 height 34
drag, startPoint x: 318, startPoint y: 140, endPoint x: 127, endPoint y: 141, distance: 190.7
click at [124, 139] on body "**********" at bounding box center [361, 189] width 723 height 378
paste input "*"
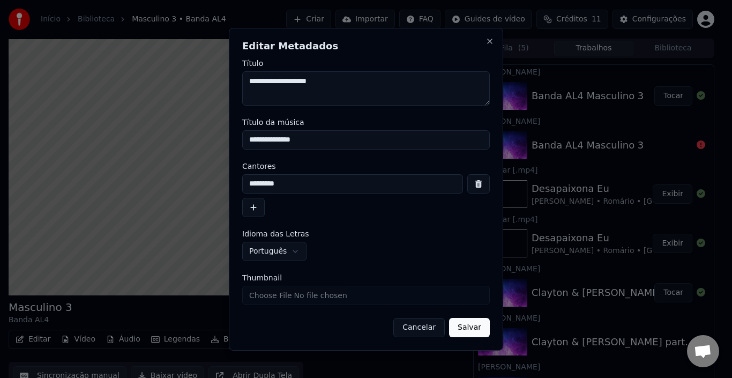
click at [333, 139] on input "**********" at bounding box center [365, 139] width 247 height 19
paste input "**********"
click at [391, 138] on input "**********" at bounding box center [365, 139] width 247 height 19
paste input "**********"
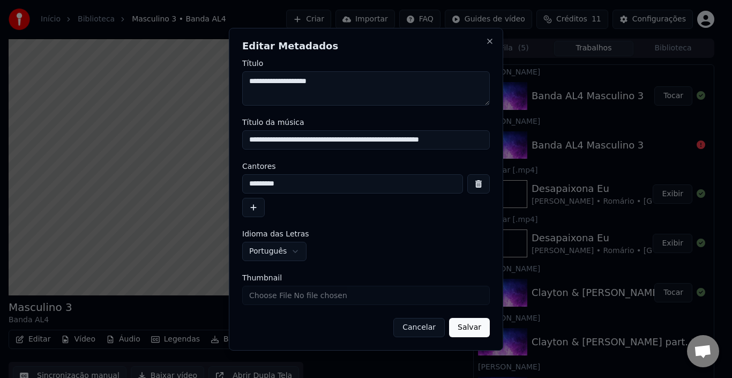
type input "**********"
click at [484, 327] on button "Salvar" at bounding box center [469, 327] width 41 height 19
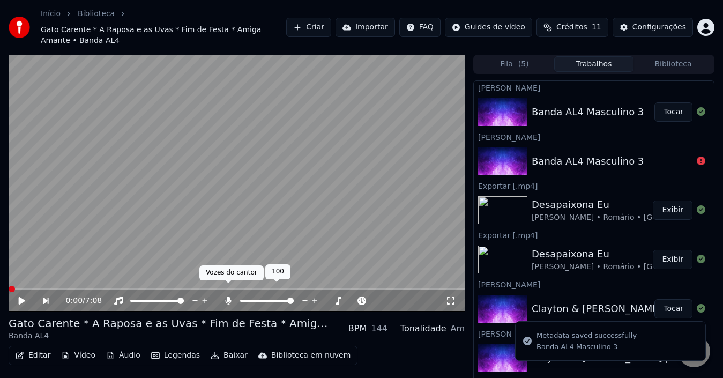
click at [230, 296] on icon at bounding box center [228, 300] width 6 height 9
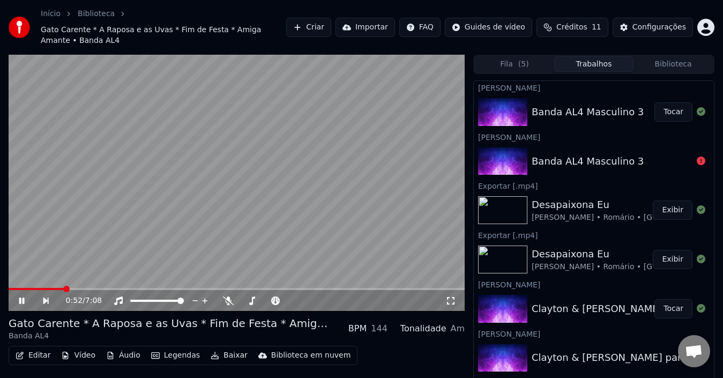
click at [21, 296] on icon at bounding box center [29, 300] width 24 height 9
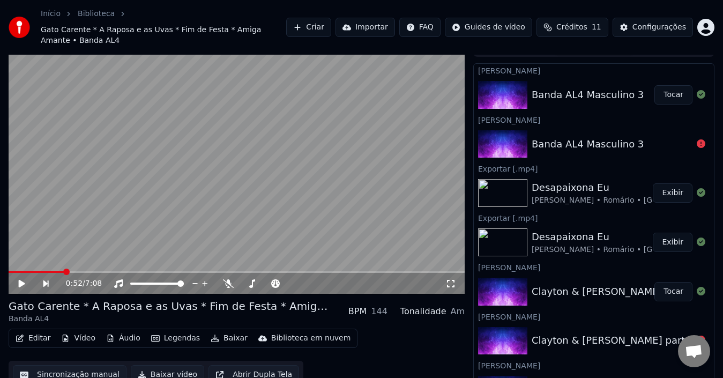
click at [156, 365] on button "Baixar vídeo" at bounding box center [167, 374] width 73 height 19
